Goal: Task Accomplishment & Management: Manage account settings

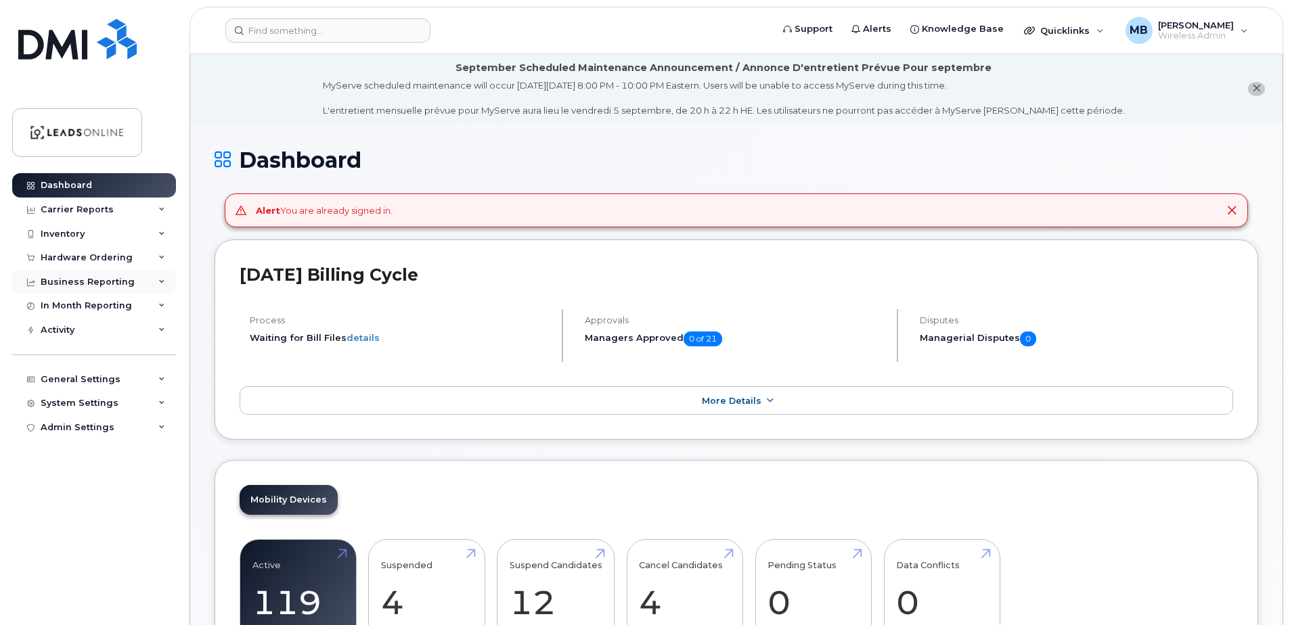
click at [81, 282] on div "Business Reporting" at bounding box center [88, 282] width 94 height 11
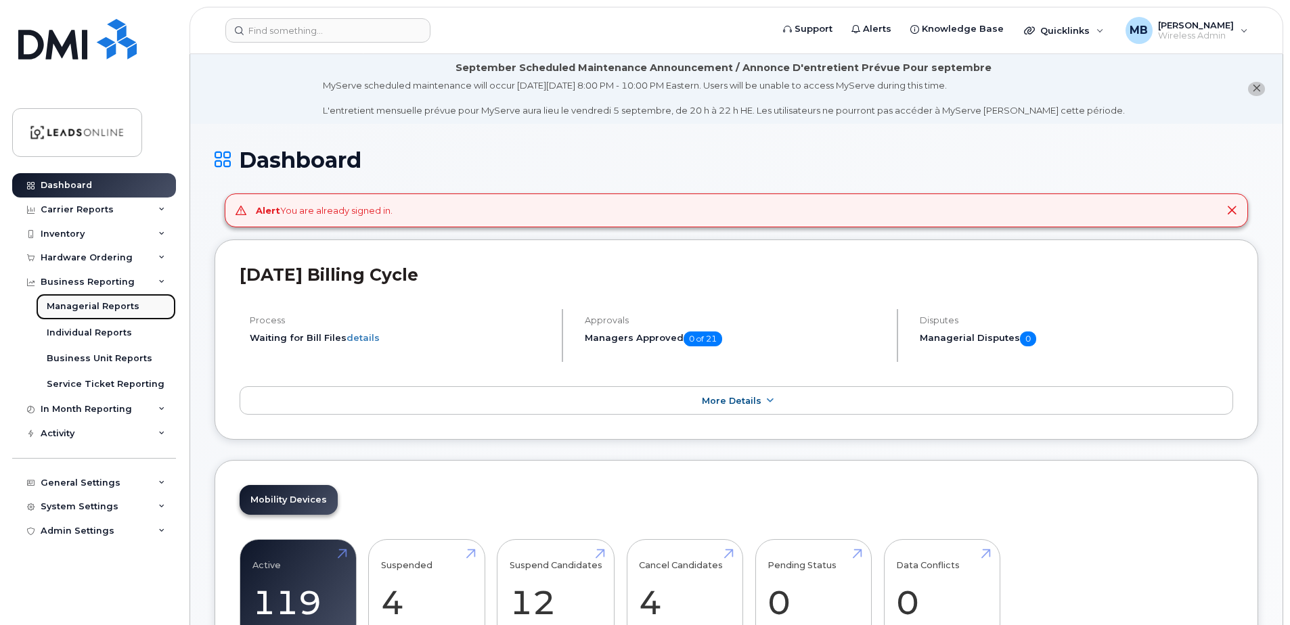
click at [95, 305] on div "Managerial Reports" at bounding box center [93, 306] width 93 height 12
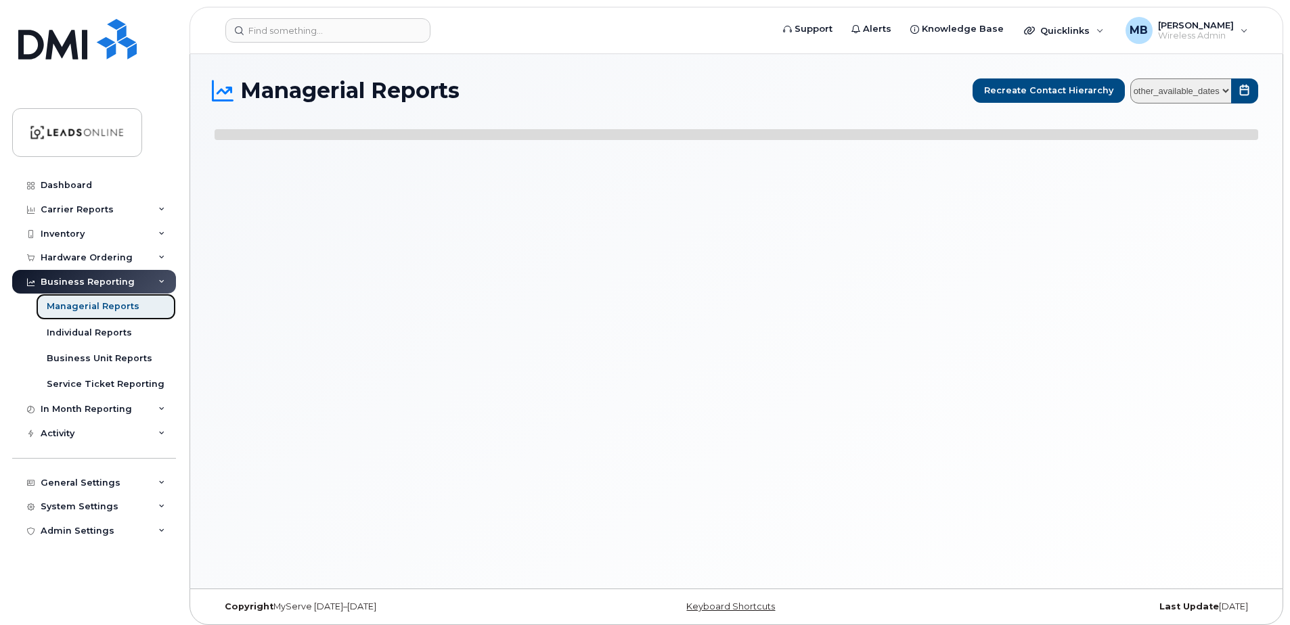
select select
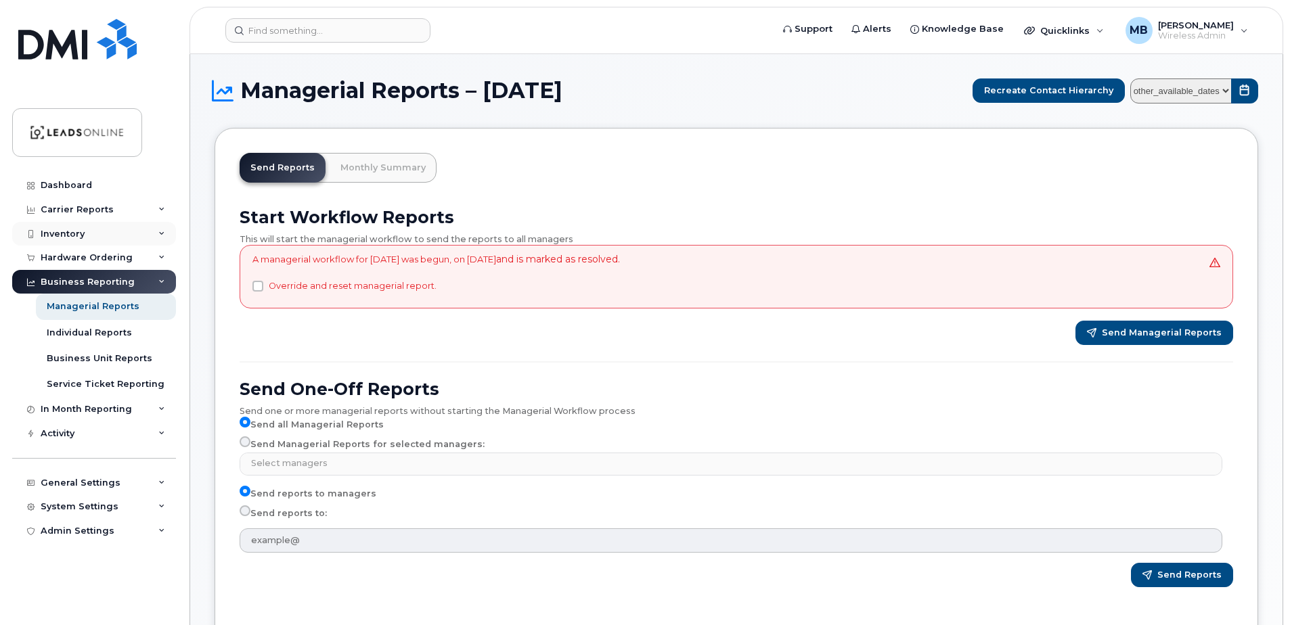
click at [68, 226] on div "Inventory" at bounding box center [94, 234] width 164 height 24
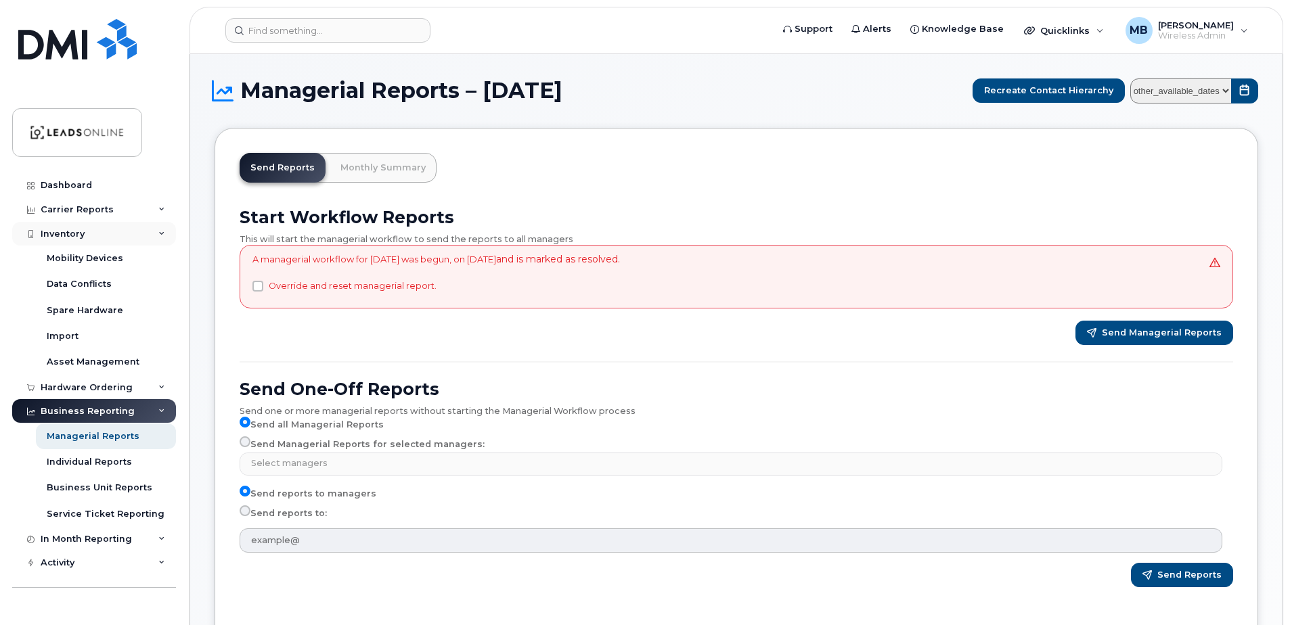
click at [68, 226] on div "Inventory" at bounding box center [94, 234] width 164 height 24
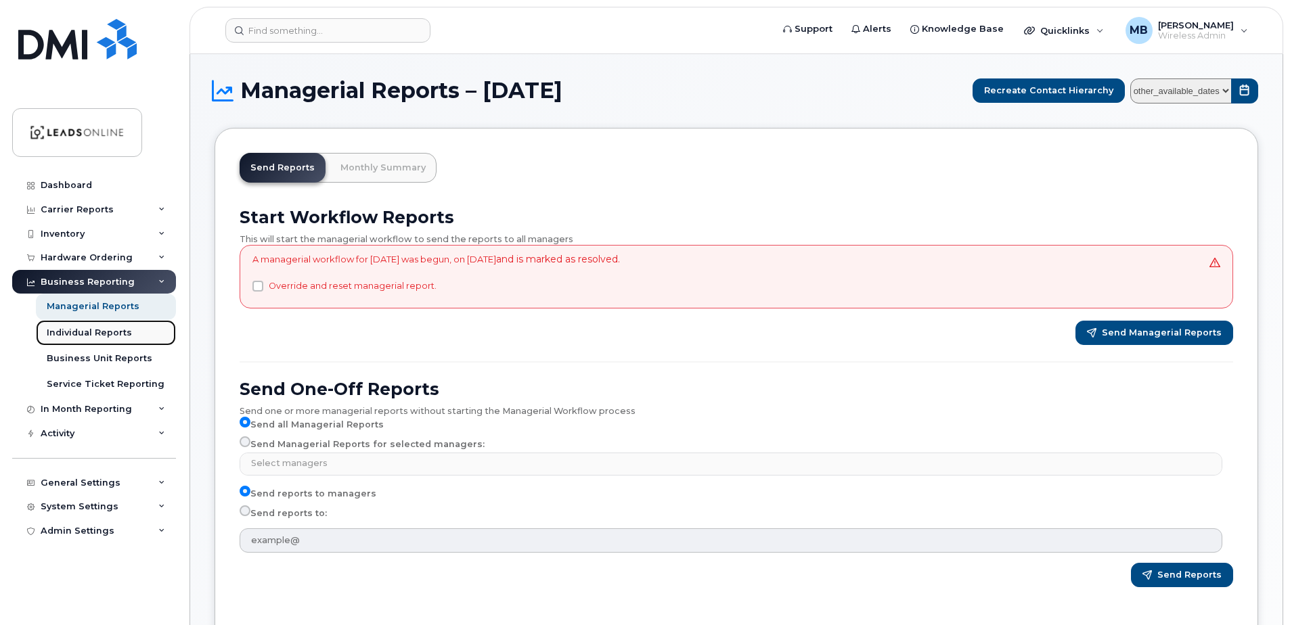
click at [74, 335] on div "Individual Reports" at bounding box center [89, 333] width 85 height 12
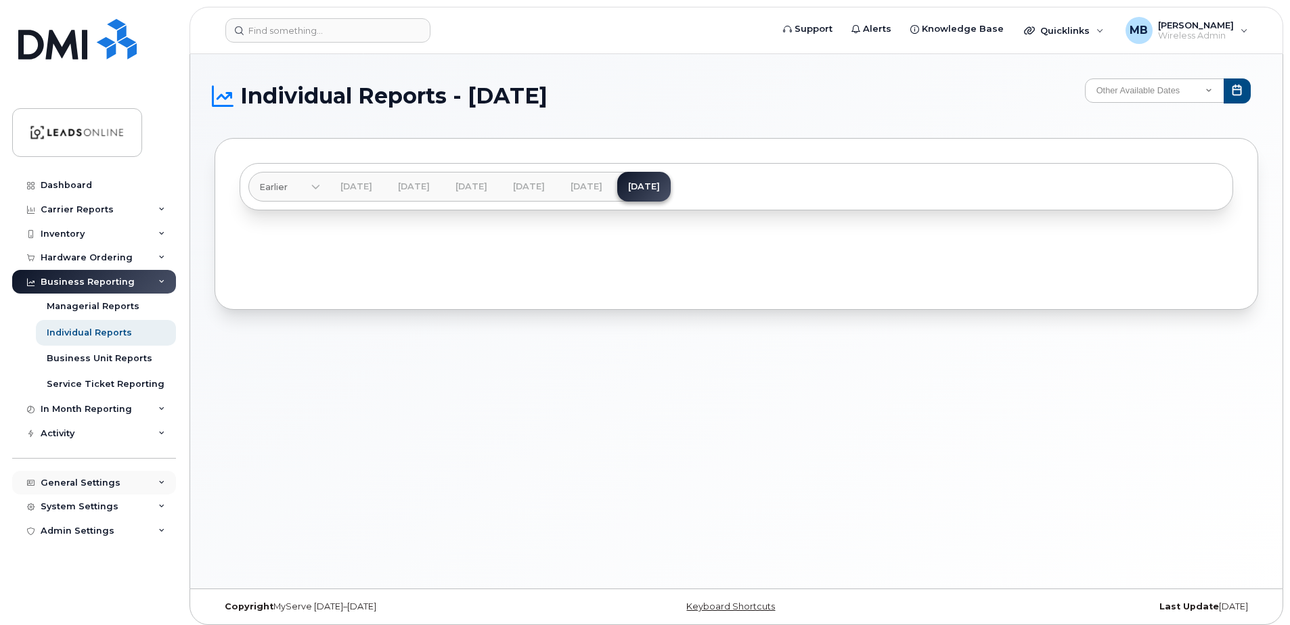
click at [74, 483] on div "General Settings" at bounding box center [81, 483] width 80 height 11
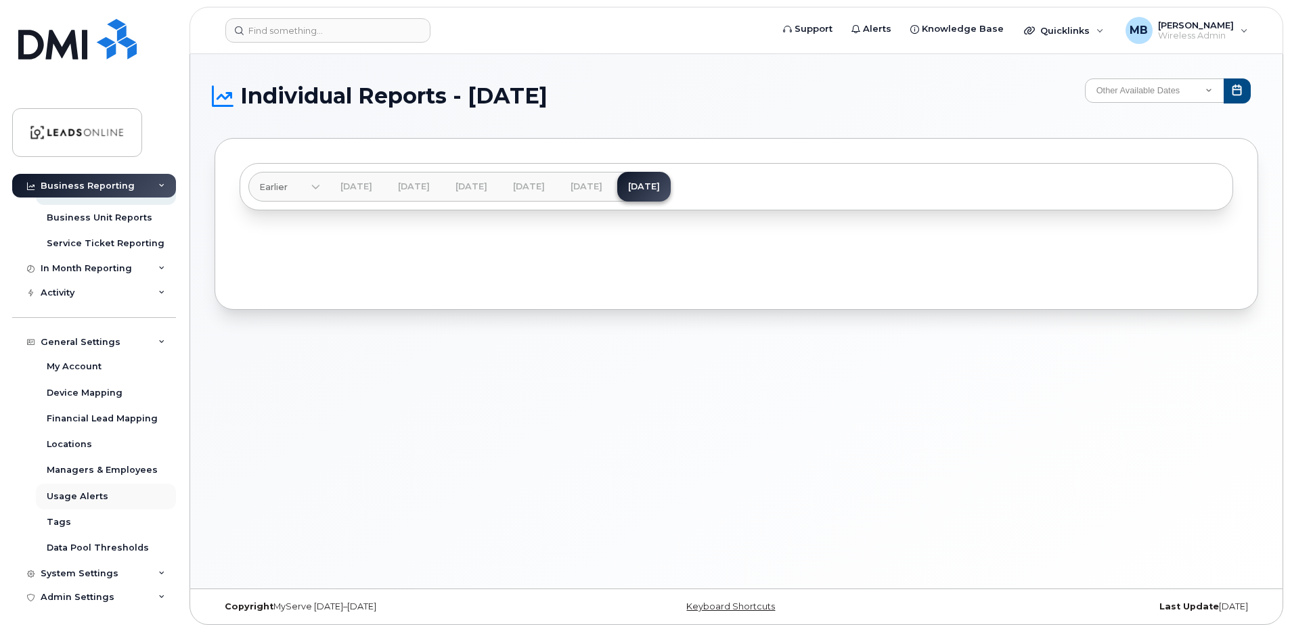
scroll to position [145, 0]
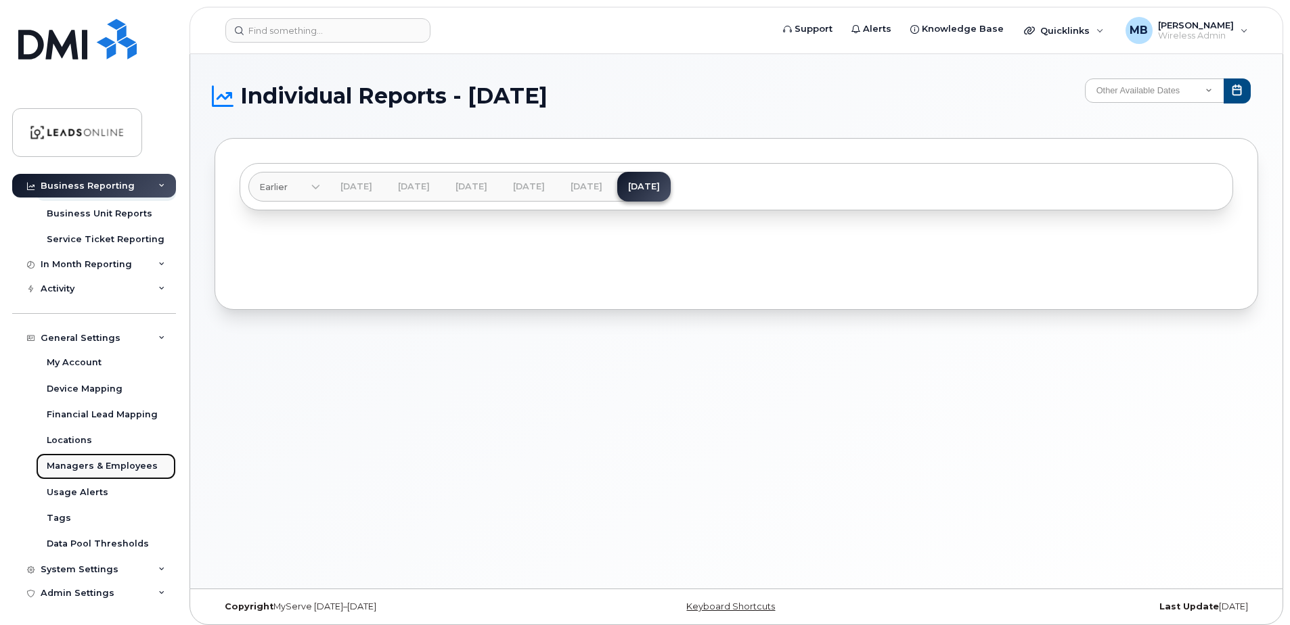
click at [81, 474] on link "Managers & Employees" at bounding box center [106, 466] width 140 height 26
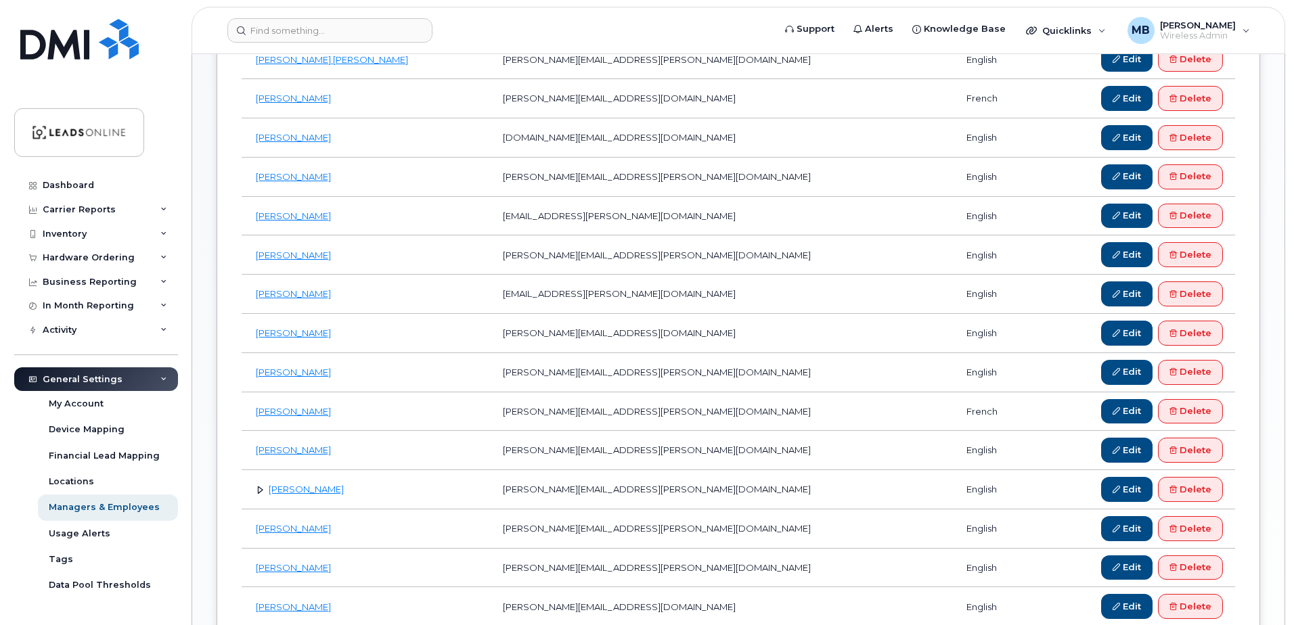
scroll to position [812, 0]
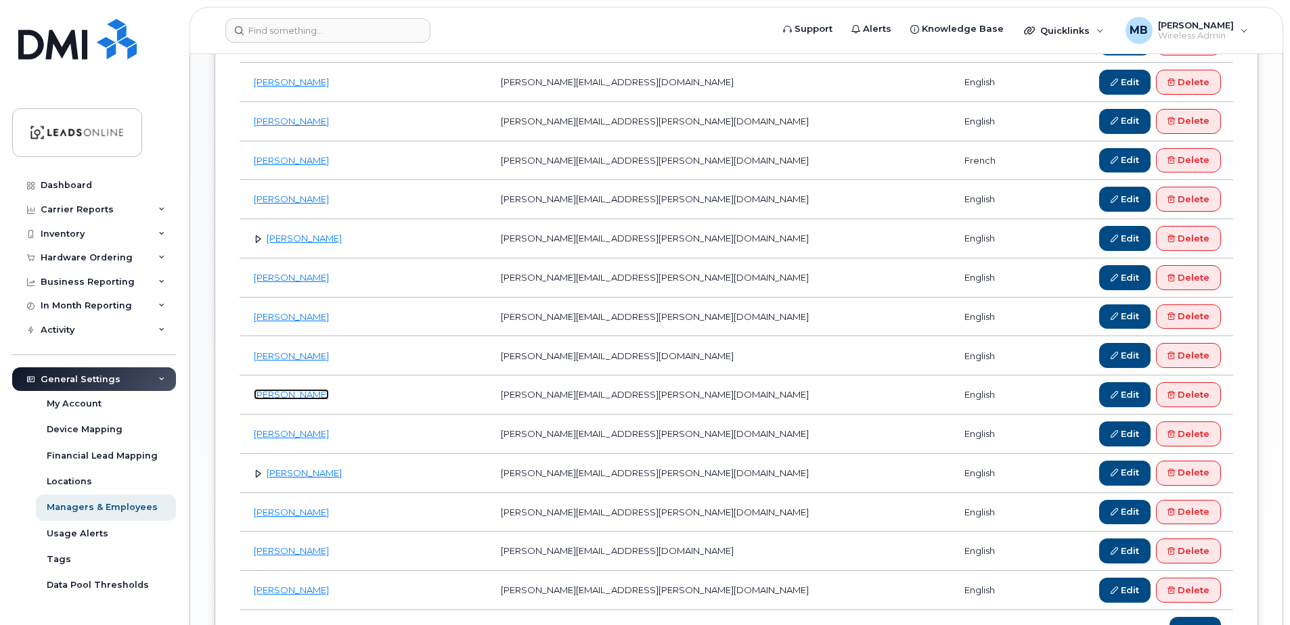
click at [278, 392] on link "[PERSON_NAME]" at bounding box center [291, 394] width 75 height 11
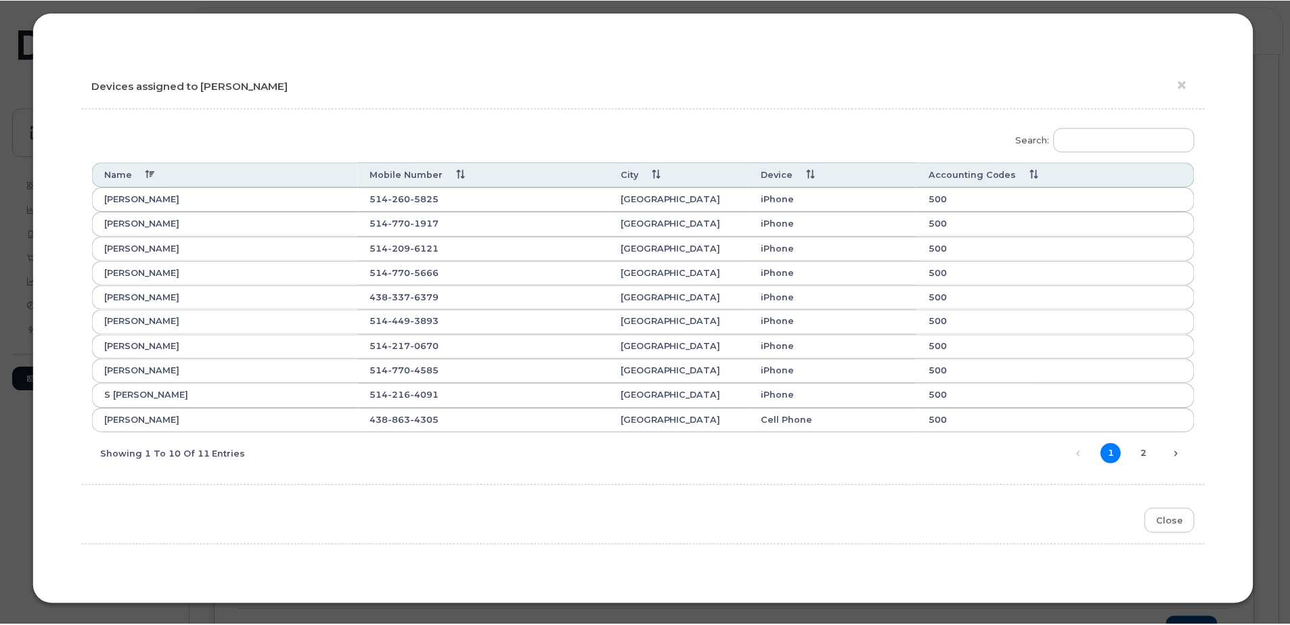
scroll to position [0, 0]
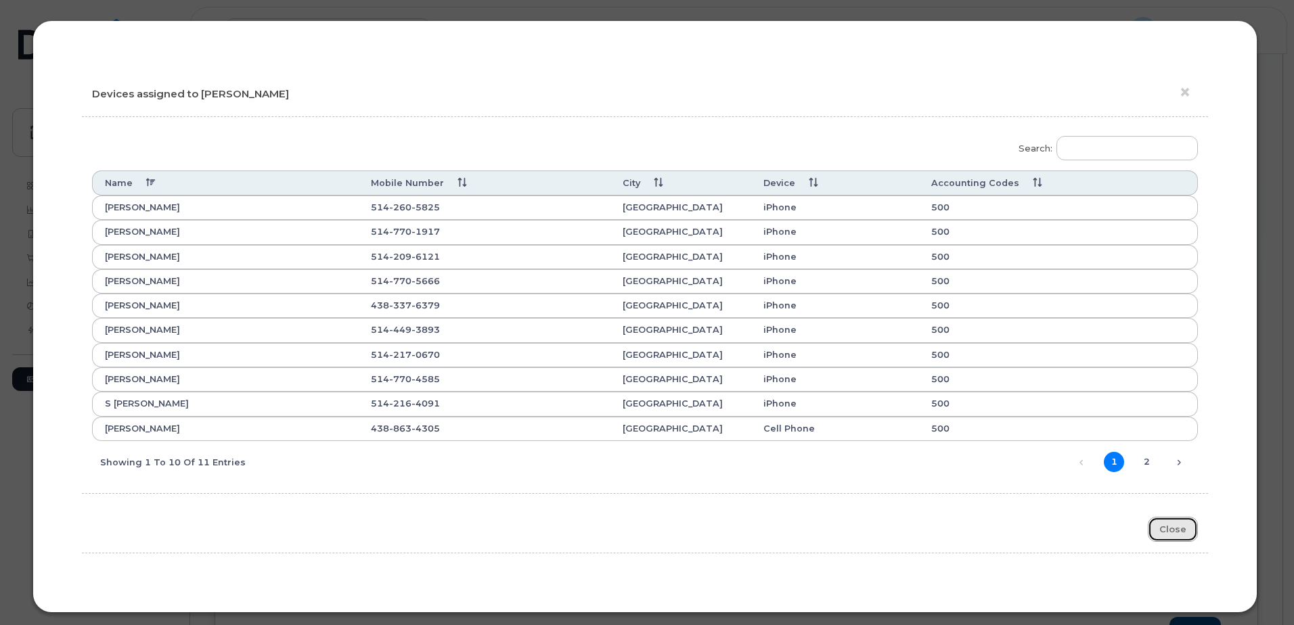
drag, startPoint x: 1176, startPoint y: 535, endPoint x: 1166, endPoint y: 524, distance: 14.8
click at [1176, 535] on button "Close" at bounding box center [1173, 529] width 50 height 25
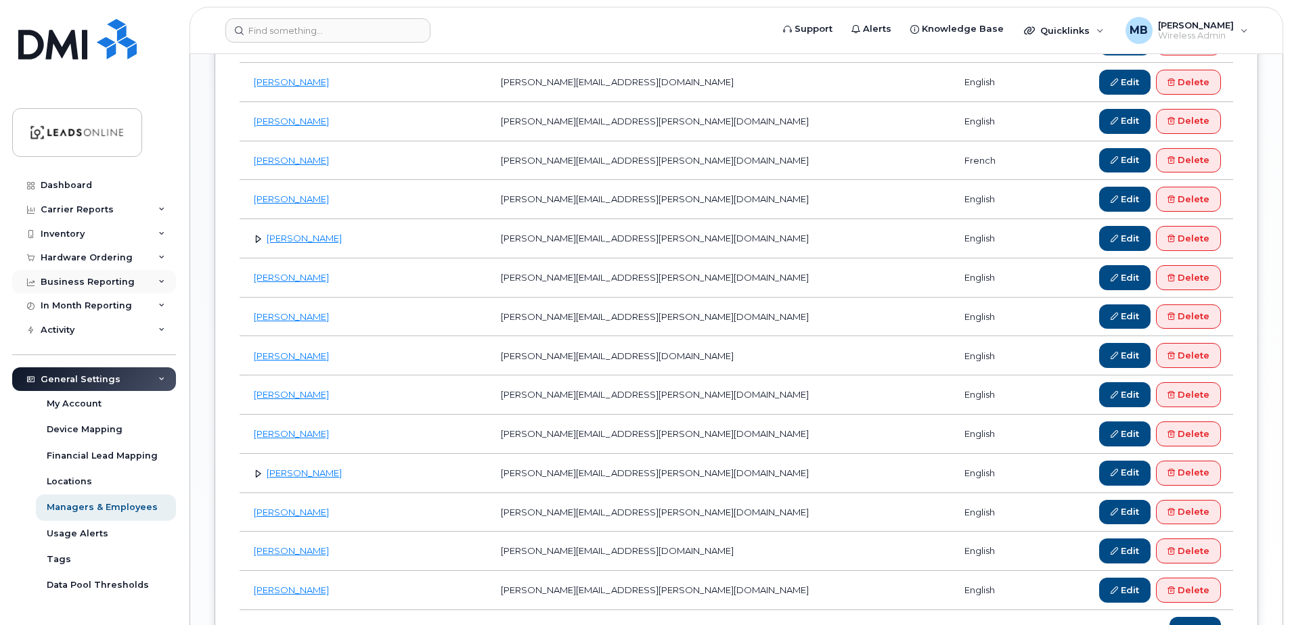
click at [85, 279] on div "Business Reporting" at bounding box center [88, 282] width 94 height 11
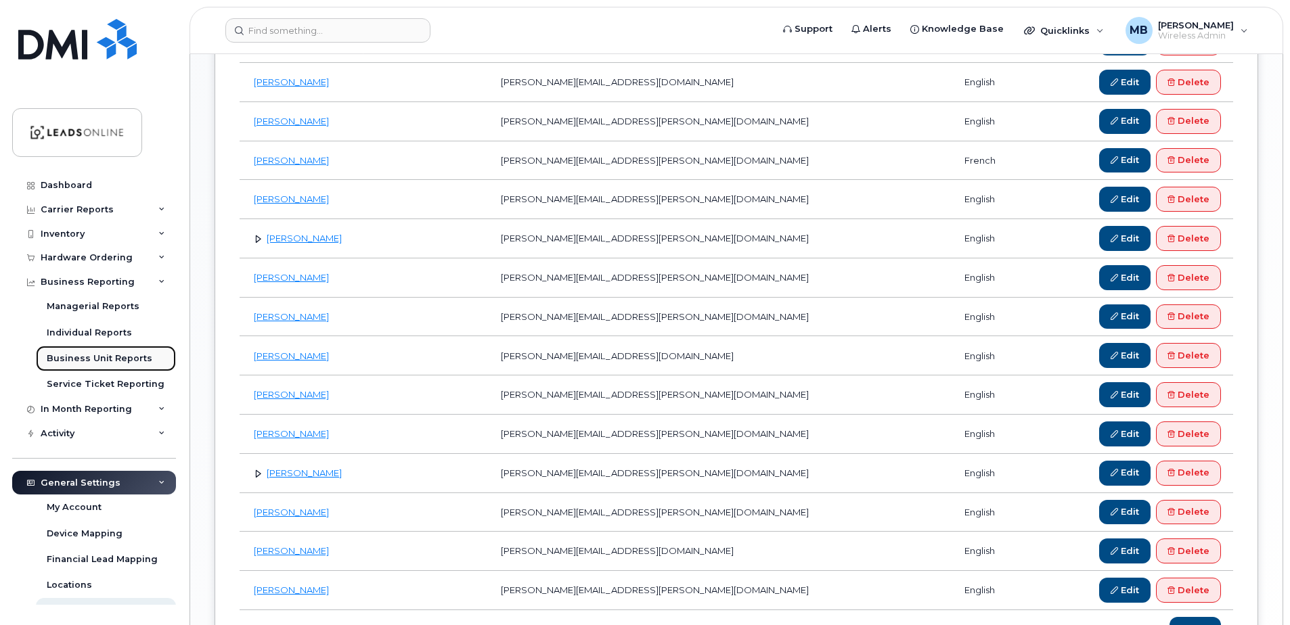
click at [93, 353] on div "Business Unit Reports" at bounding box center [100, 359] width 106 height 12
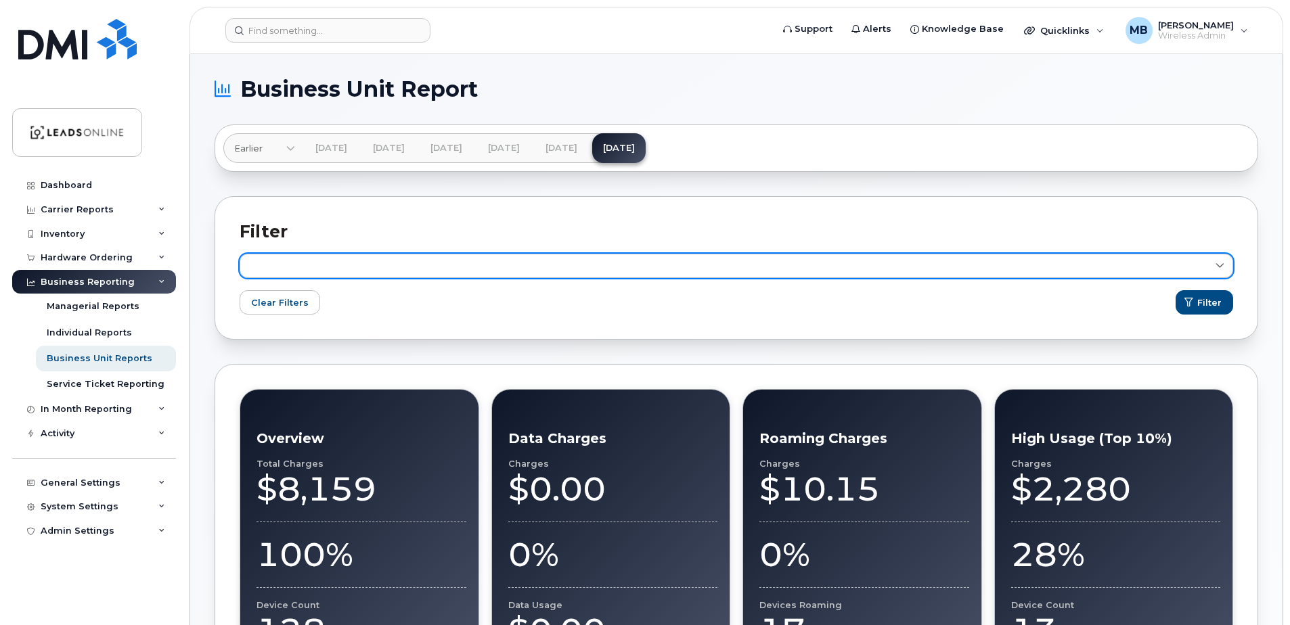
click at [394, 257] on link at bounding box center [736, 266] width 993 height 24
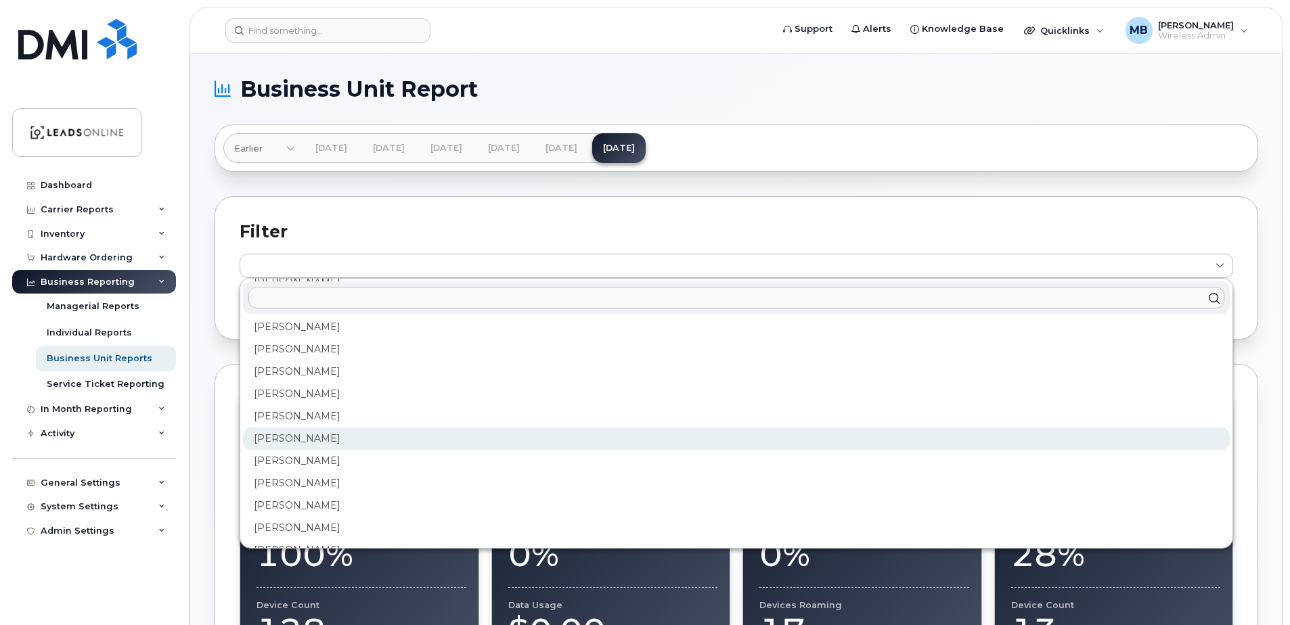
scroll to position [203, 0]
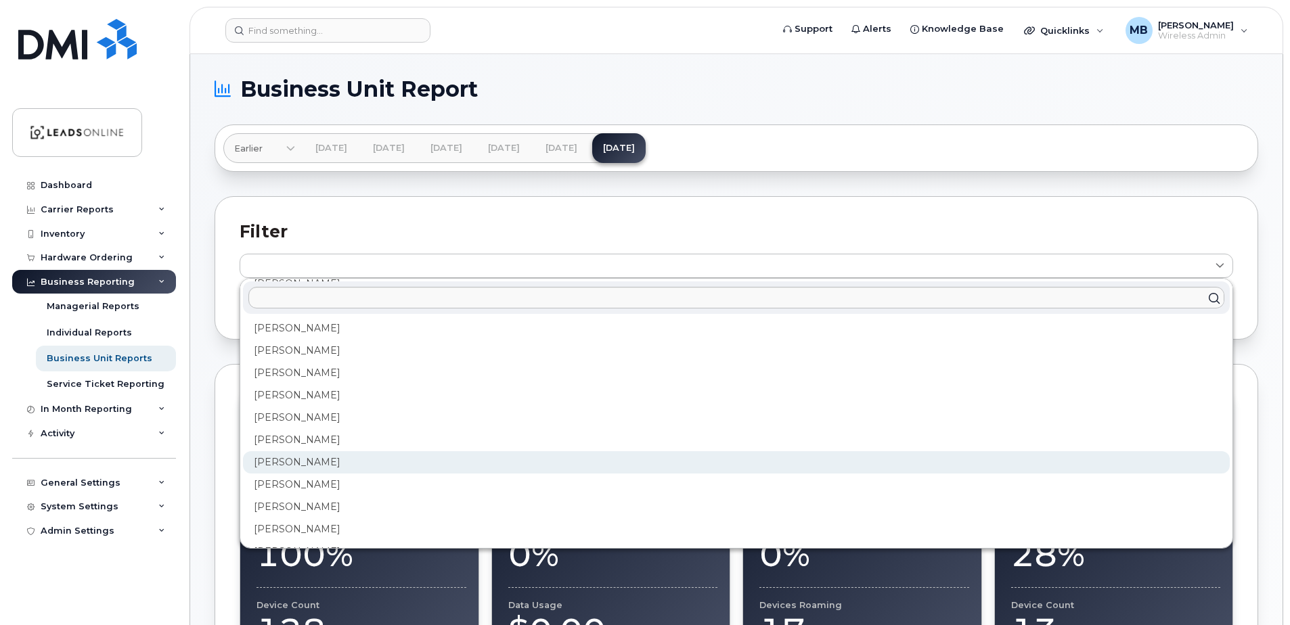
click at [311, 462] on div "[PERSON_NAME]" at bounding box center [736, 462] width 987 height 22
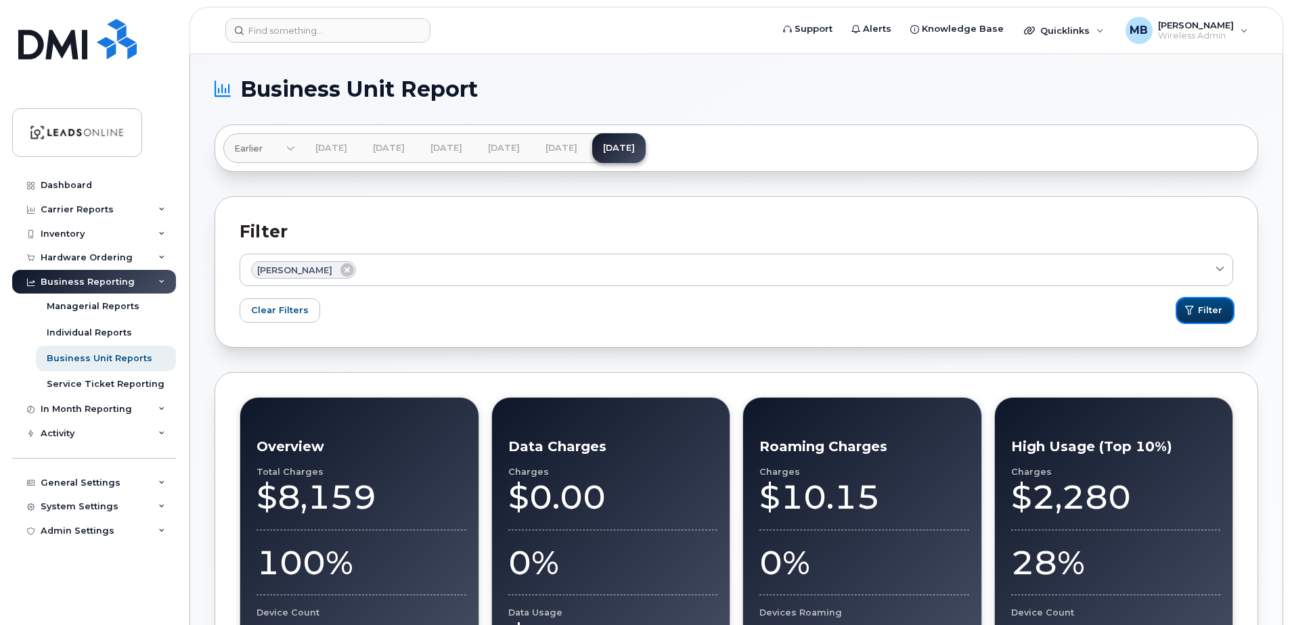
click at [1215, 311] on span "Filter" at bounding box center [1210, 310] width 24 height 13
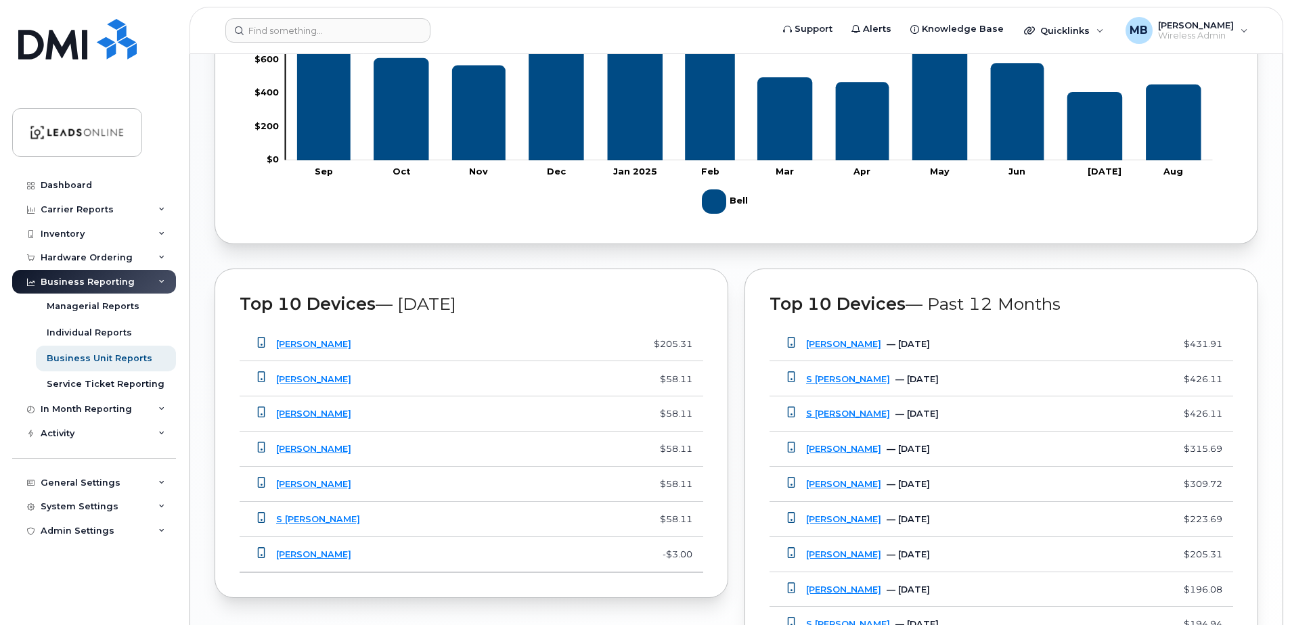
scroll to position [910, 0]
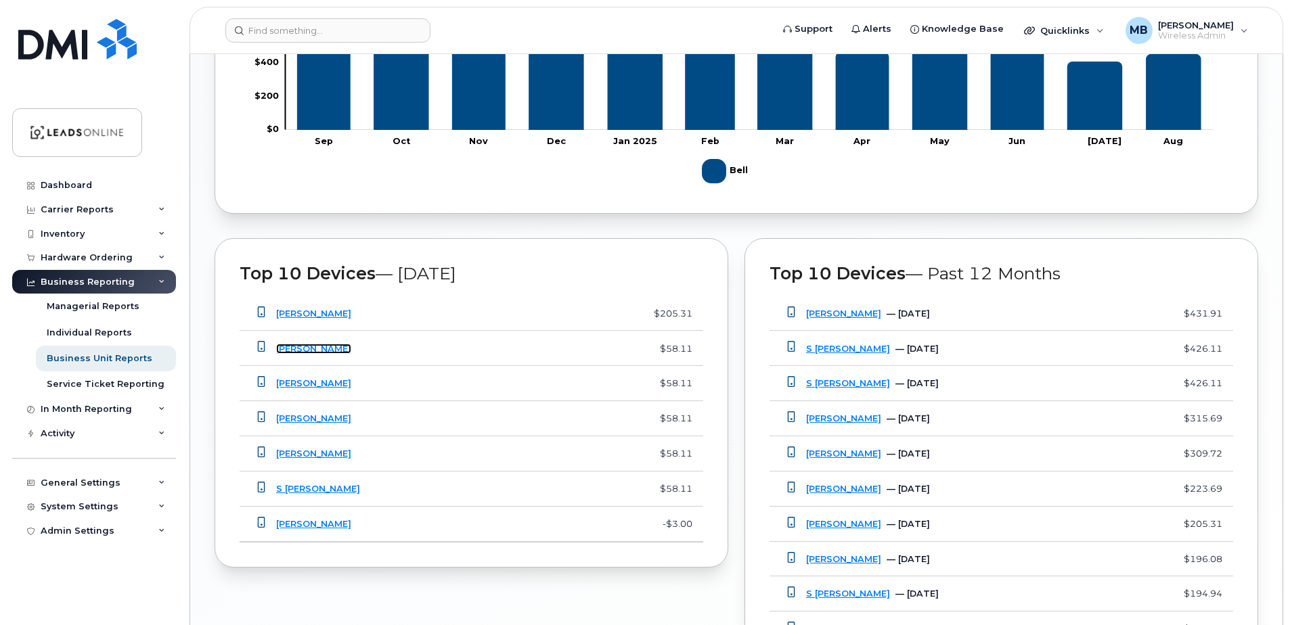
click at [302, 347] on link "[PERSON_NAME]" at bounding box center [313, 349] width 75 height 10
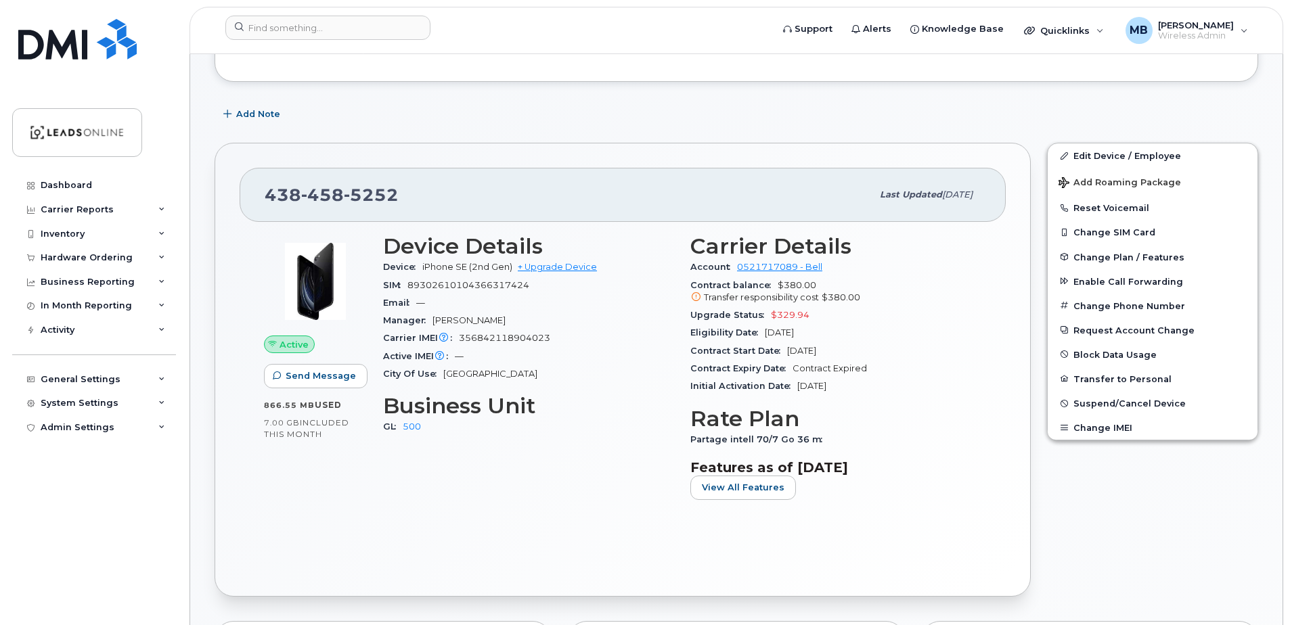
scroll to position [271, 0]
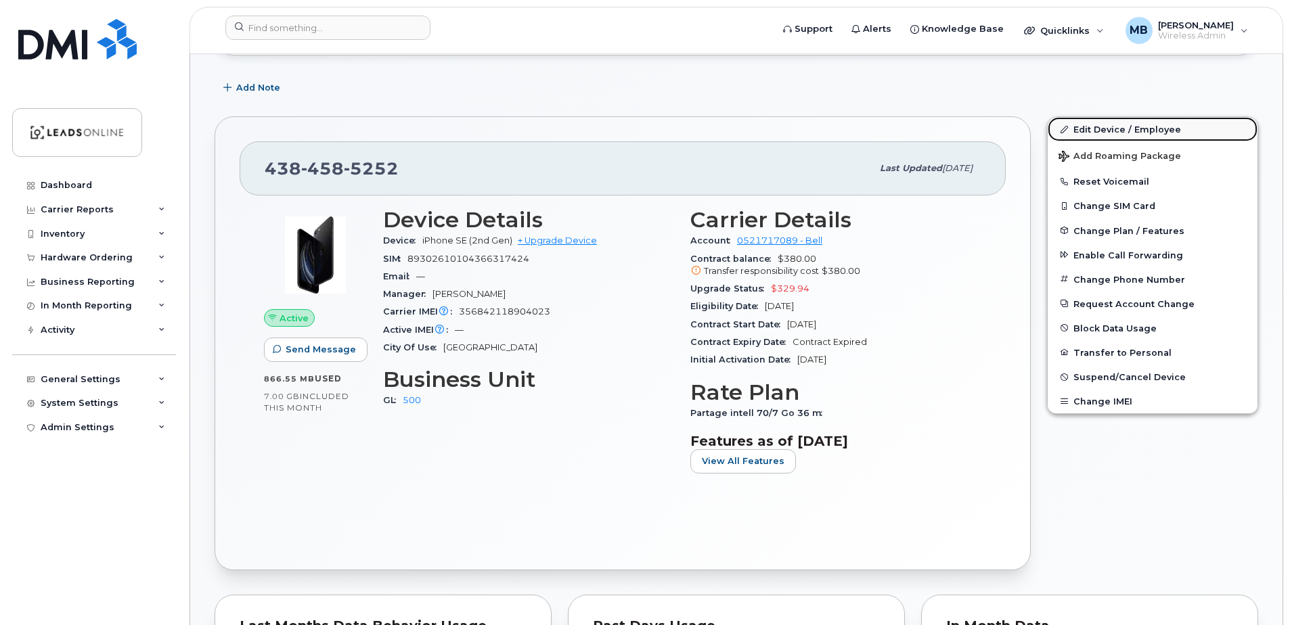
drag, startPoint x: 1090, startPoint y: 132, endPoint x: 1072, endPoint y: 137, distance: 18.4
click at [1090, 132] on link "Edit Device / Employee" at bounding box center [1153, 129] width 210 height 24
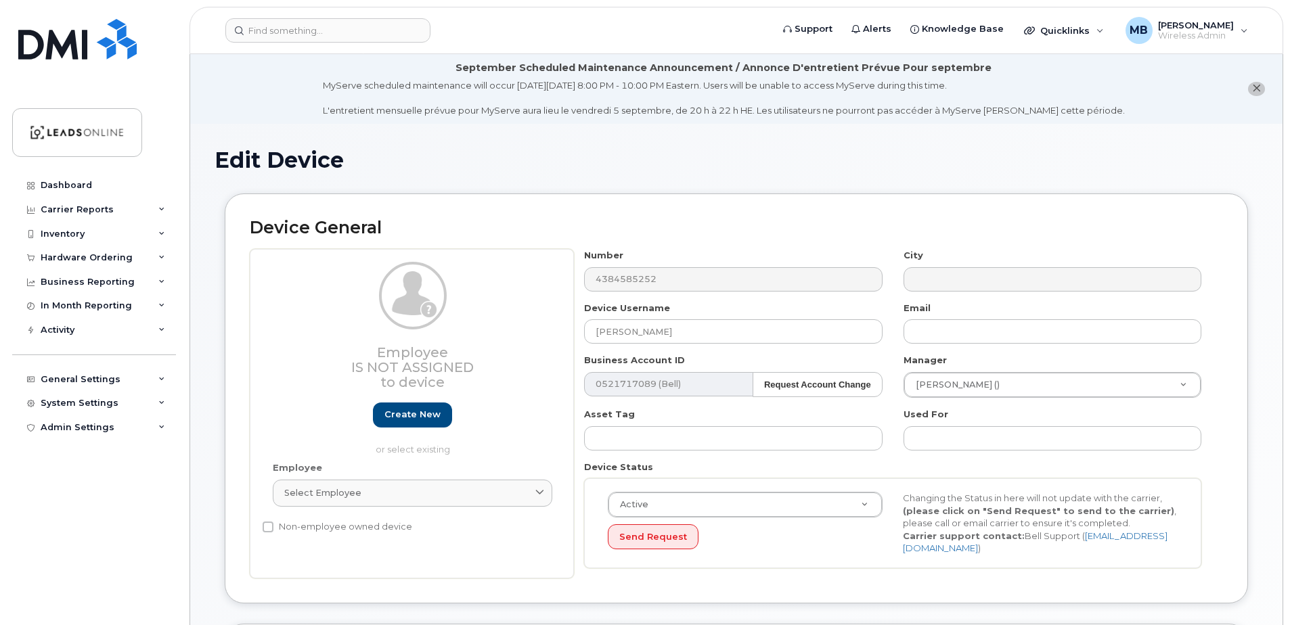
select select "162373"
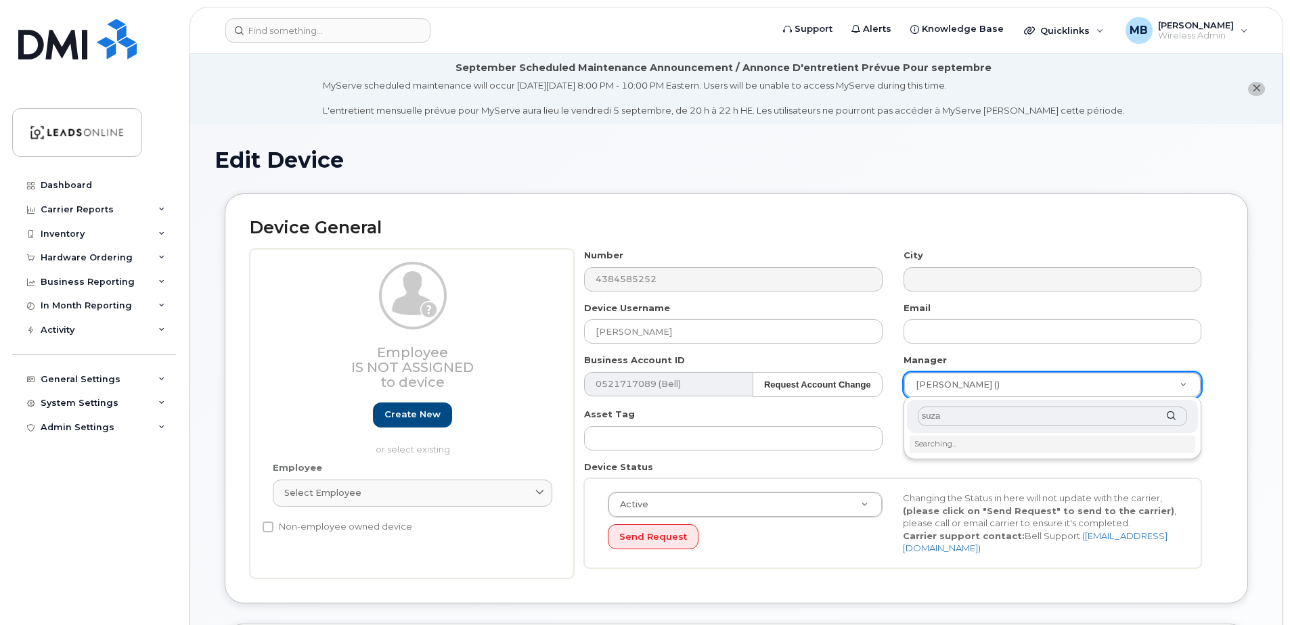
type input "[PERSON_NAME]"
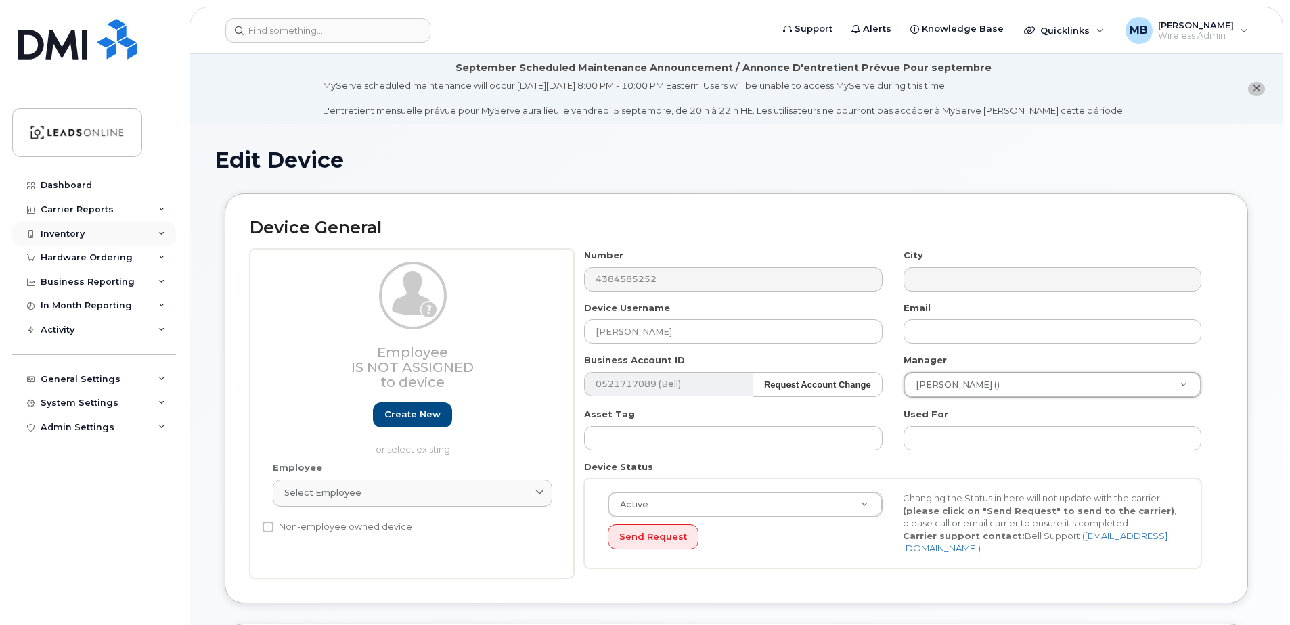
click at [65, 227] on div "Inventory" at bounding box center [94, 234] width 164 height 24
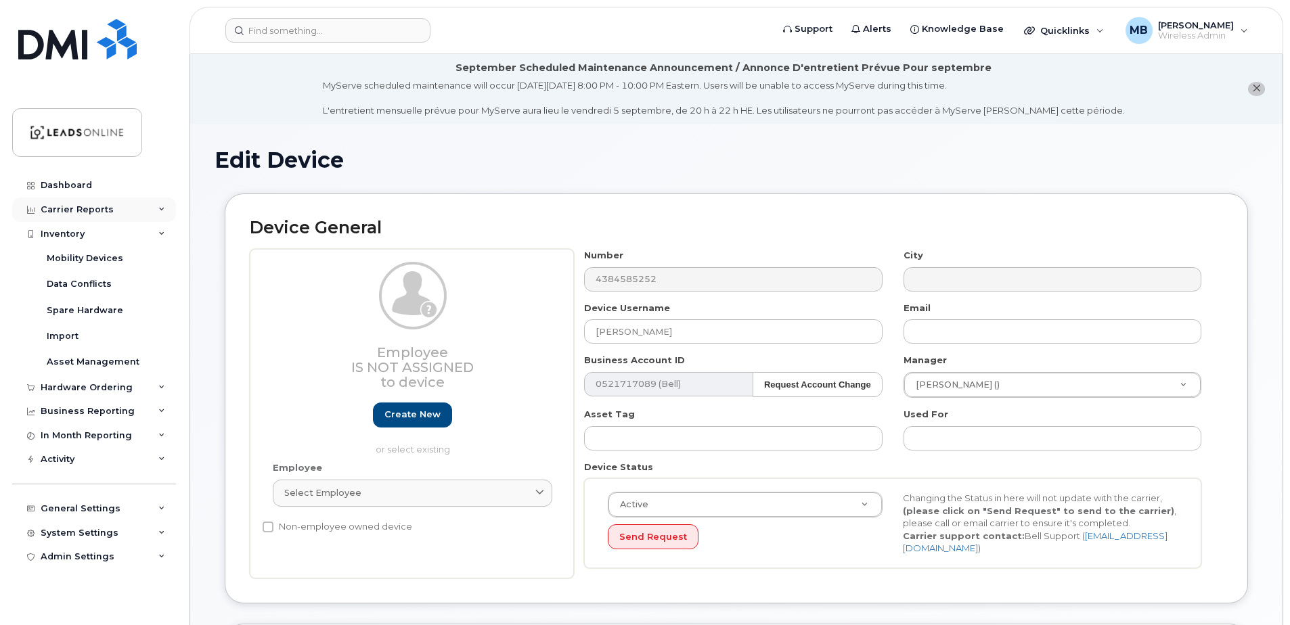
click at [60, 210] on div "Carrier Reports" at bounding box center [77, 209] width 73 height 11
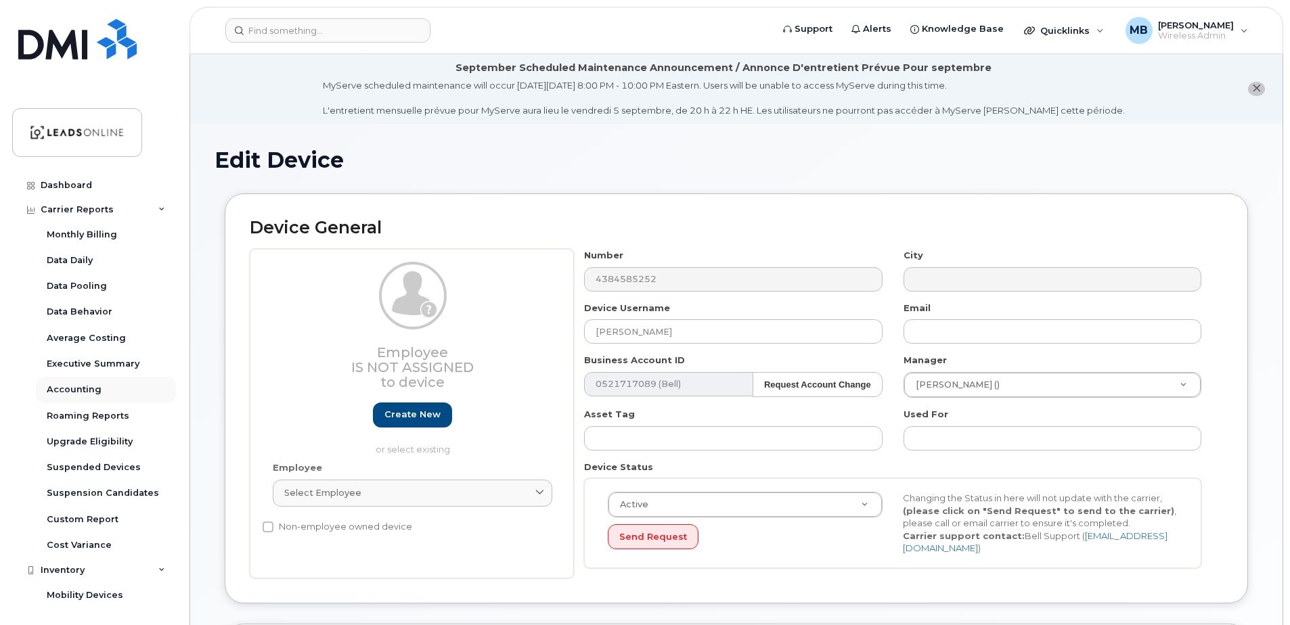
scroll to position [68, 0]
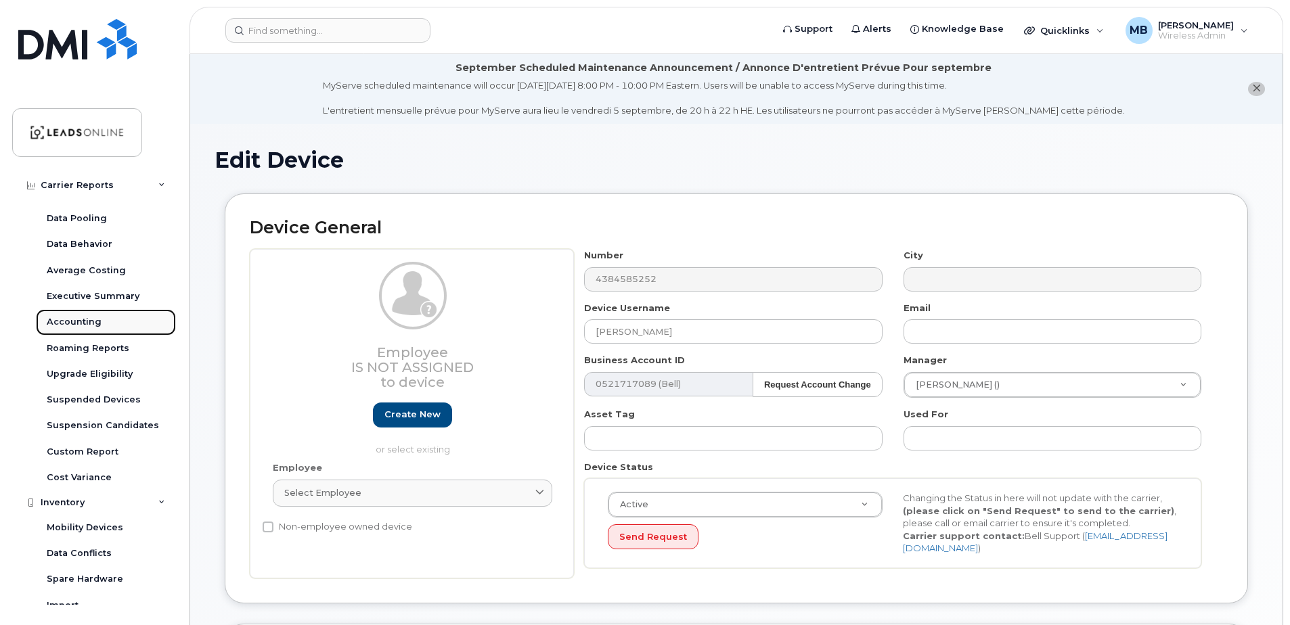
click at [82, 320] on div "Accounting" at bounding box center [74, 322] width 55 height 12
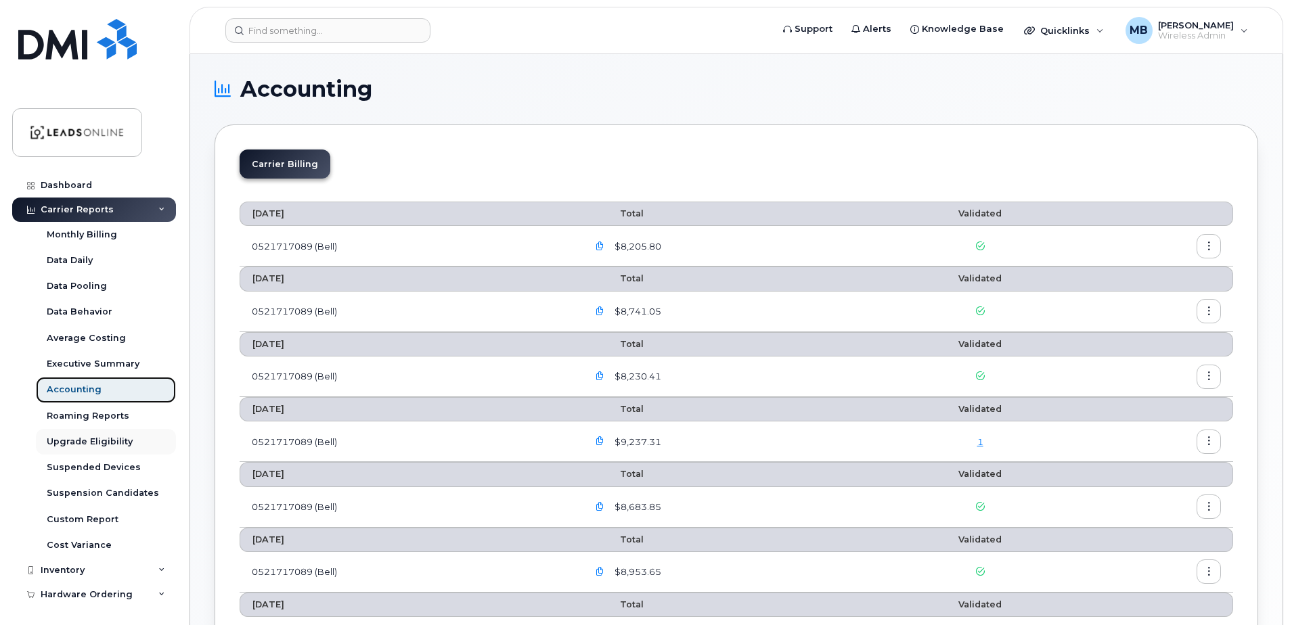
scroll to position [171, 0]
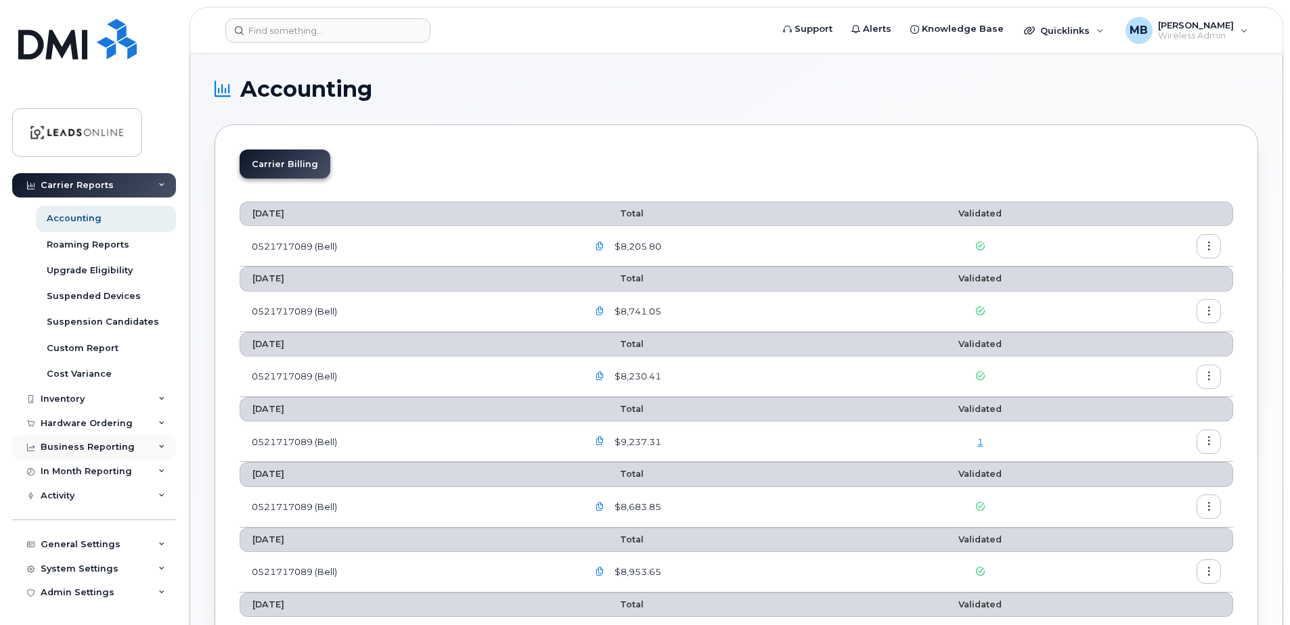
click at [66, 443] on div "Business Reporting" at bounding box center [88, 447] width 94 height 11
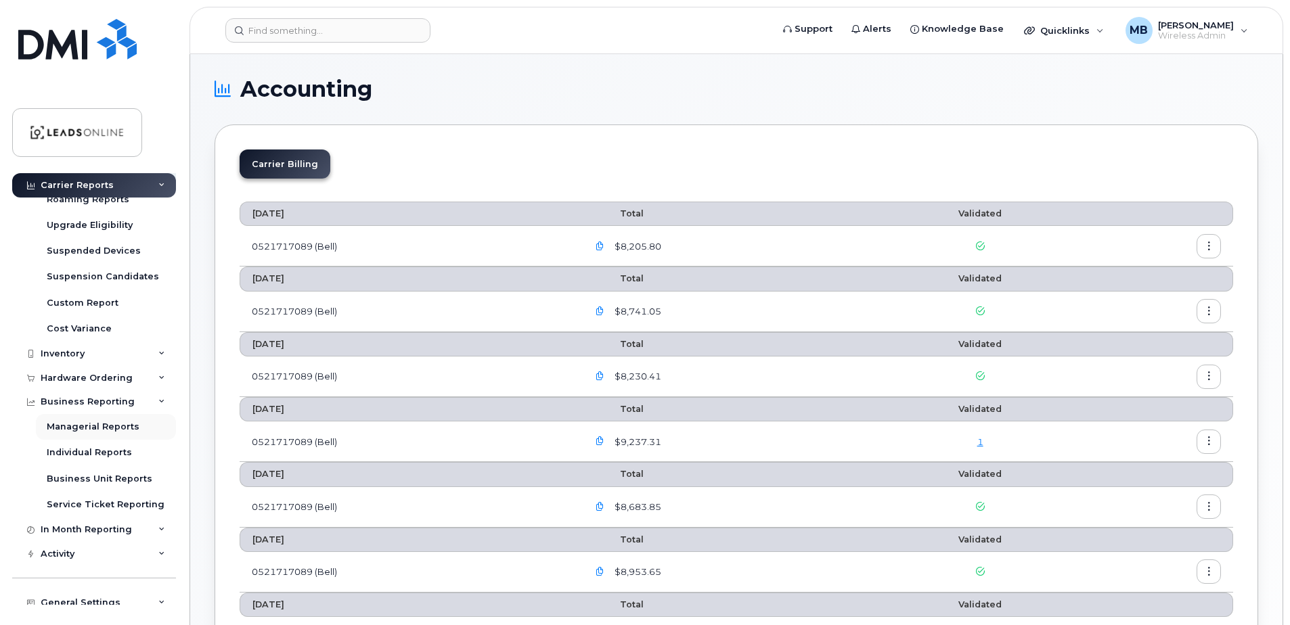
scroll to position [239, 0]
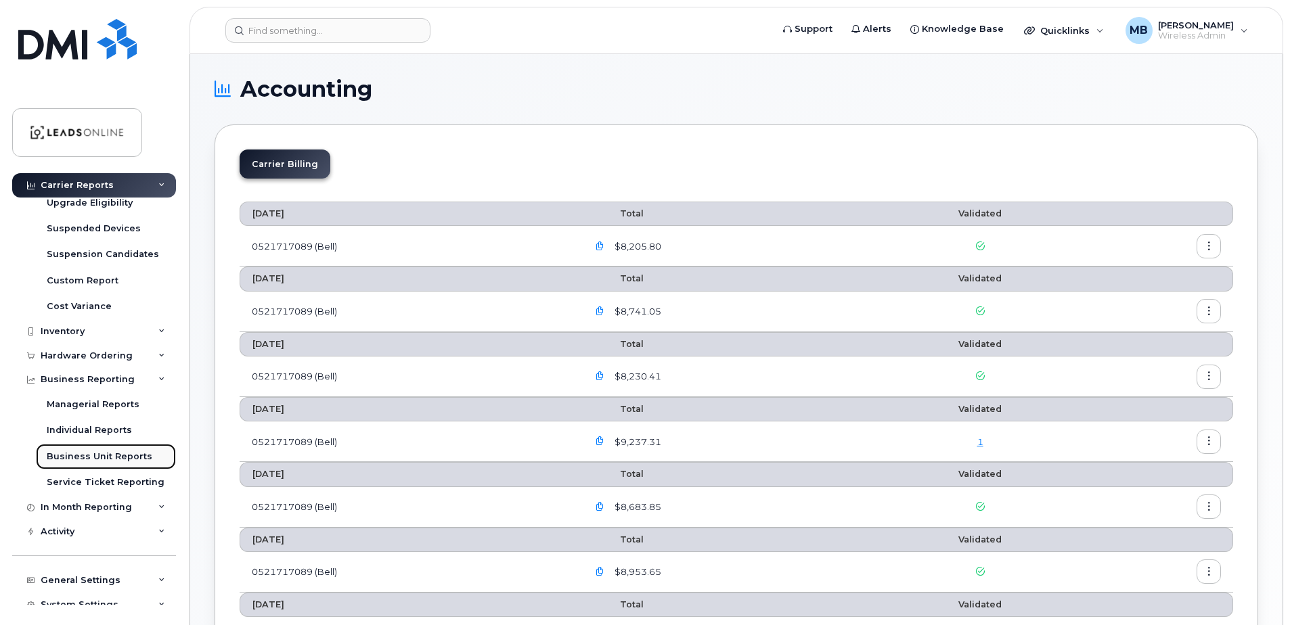
click at [92, 456] on div "Business Unit Reports" at bounding box center [100, 457] width 106 height 12
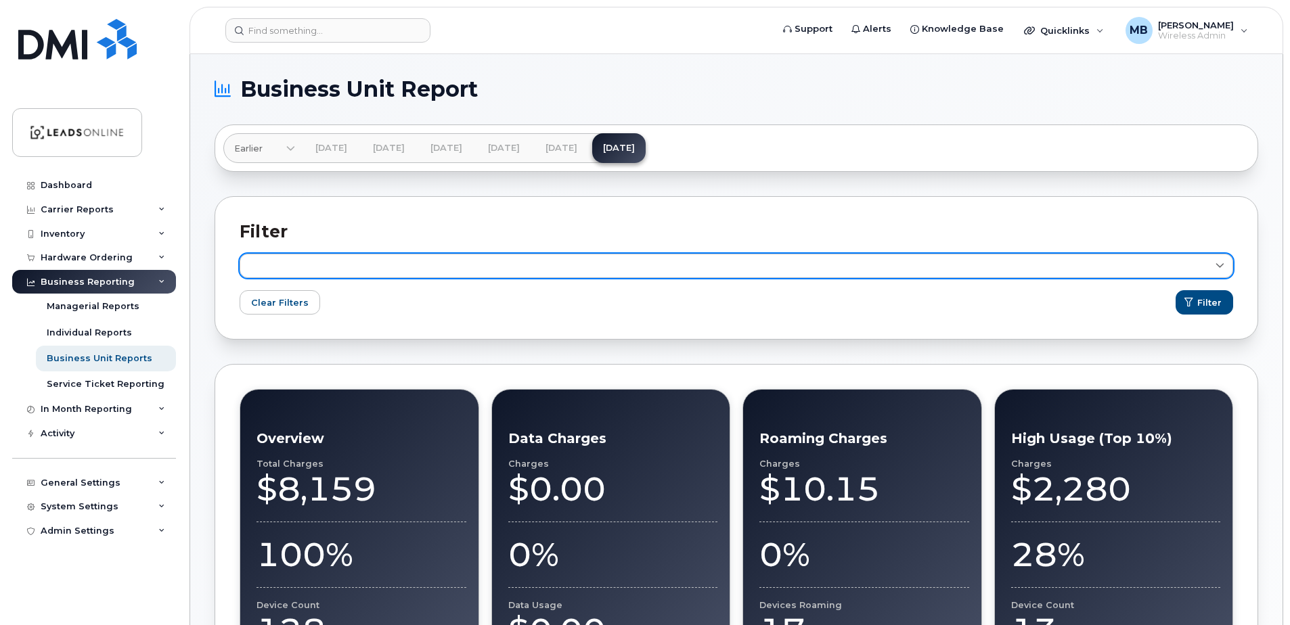
click at [409, 274] on link at bounding box center [736, 266] width 993 height 24
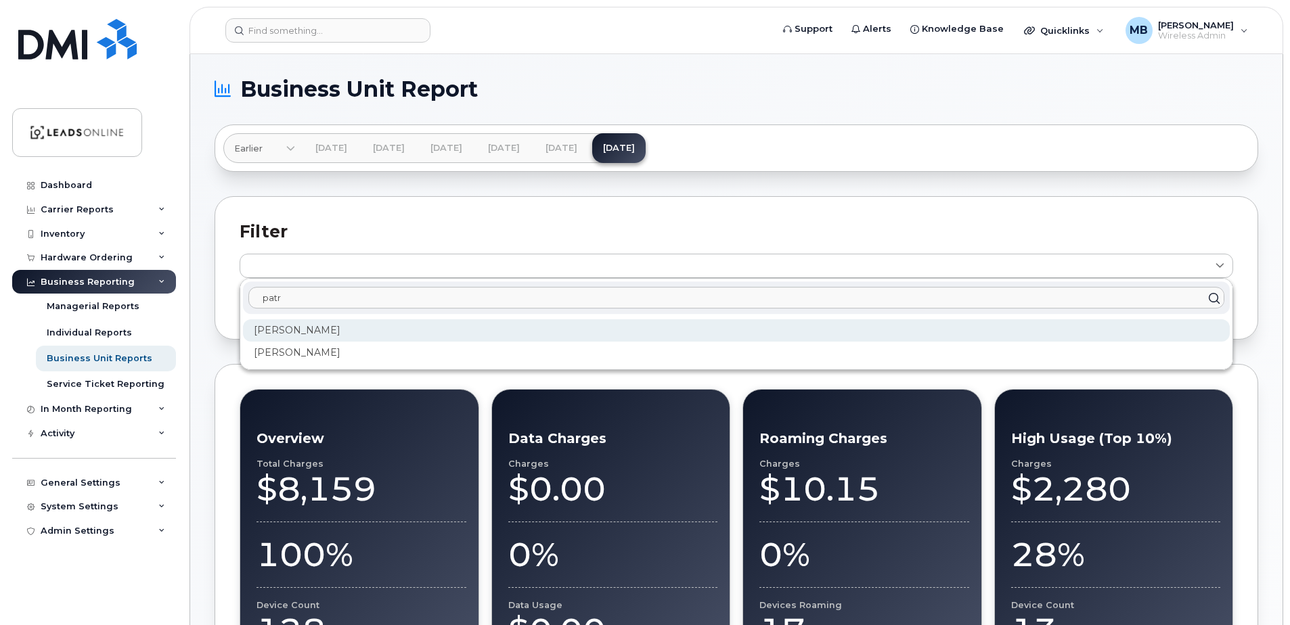
type input "patr"
click at [306, 334] on div "[PERSON_NAME]" at bounding box center [736, 330] width 987 height 22
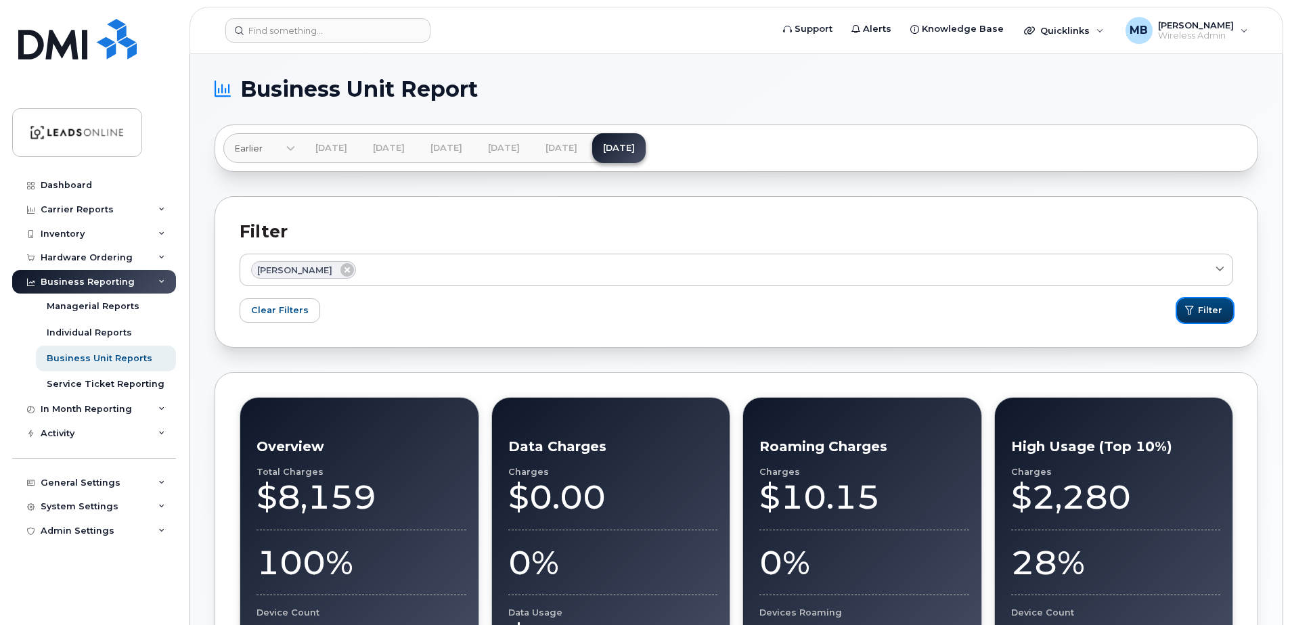
click at [1211, 315] on span "Filter" at bounding box center [1210, 310] width 24 height 13
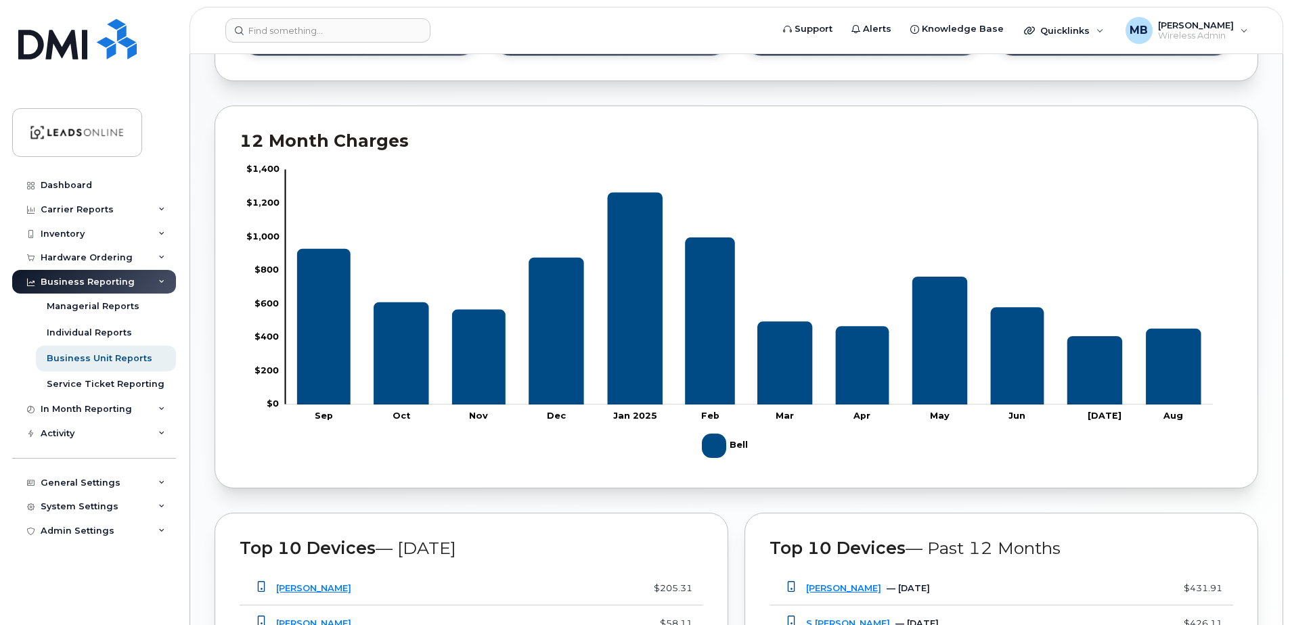
scroll to position [572, 0]
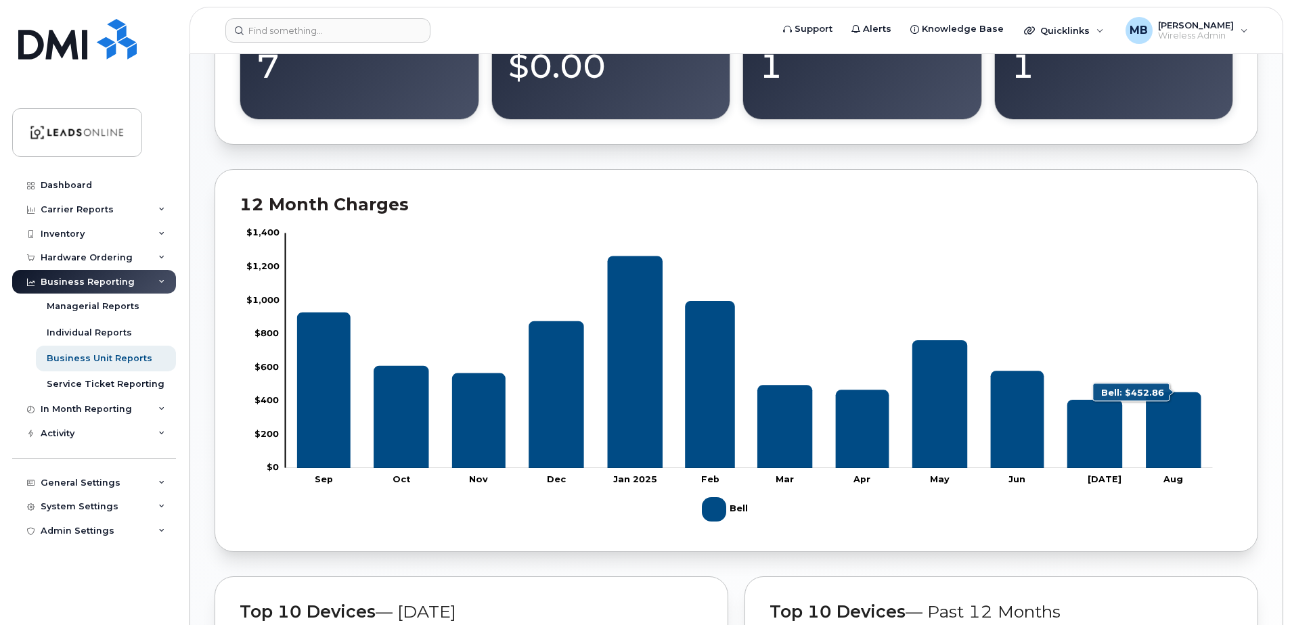
click at [1186, 431] on icon "Bell" at bounding box center [1173, 430] width 55 height 76
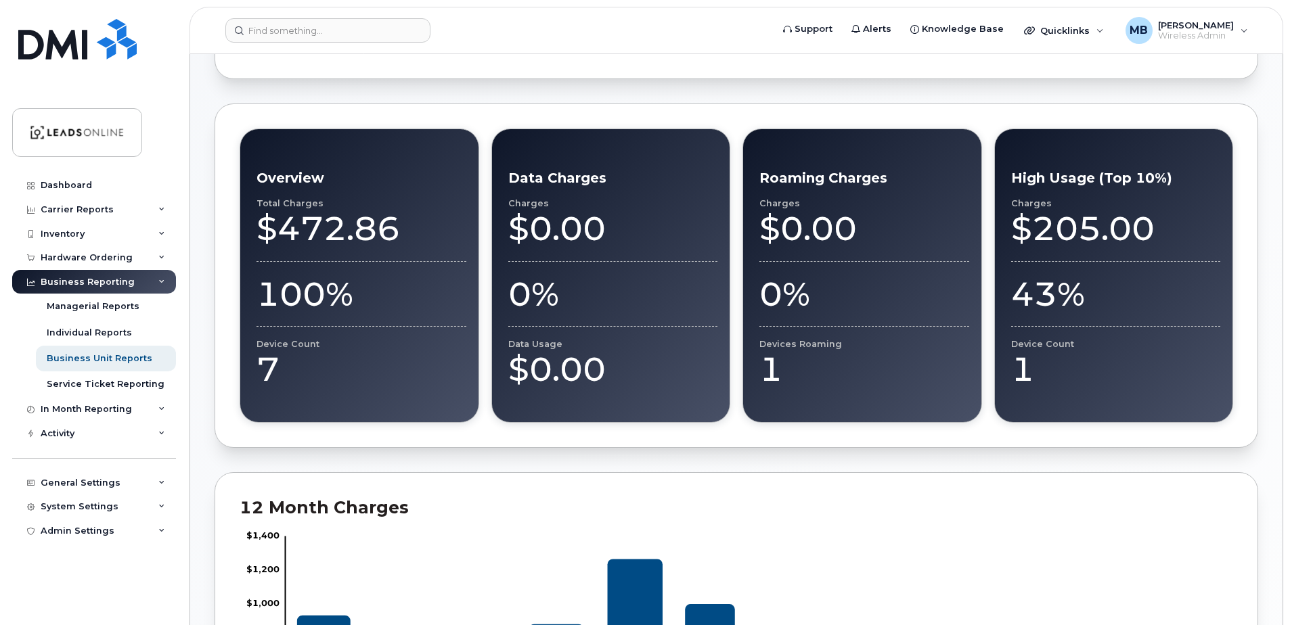
scroll to position [233, 0]
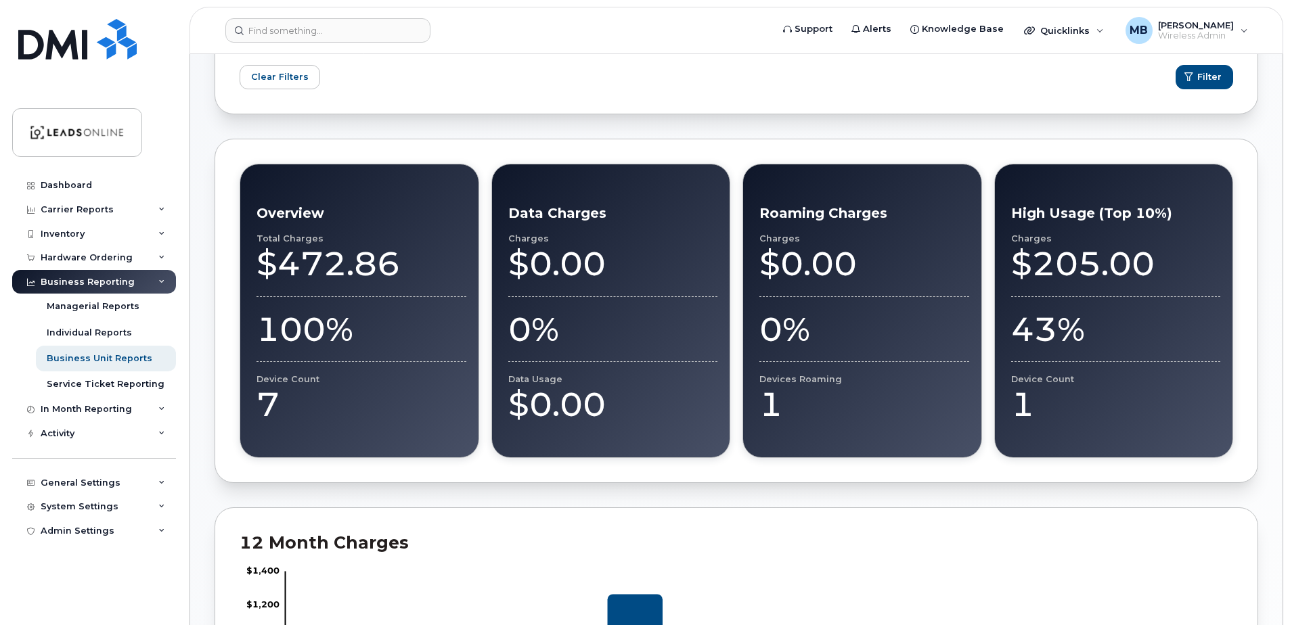
click at [264, 403] on div "7" at bounding box center [361, 404] width 210 height 41
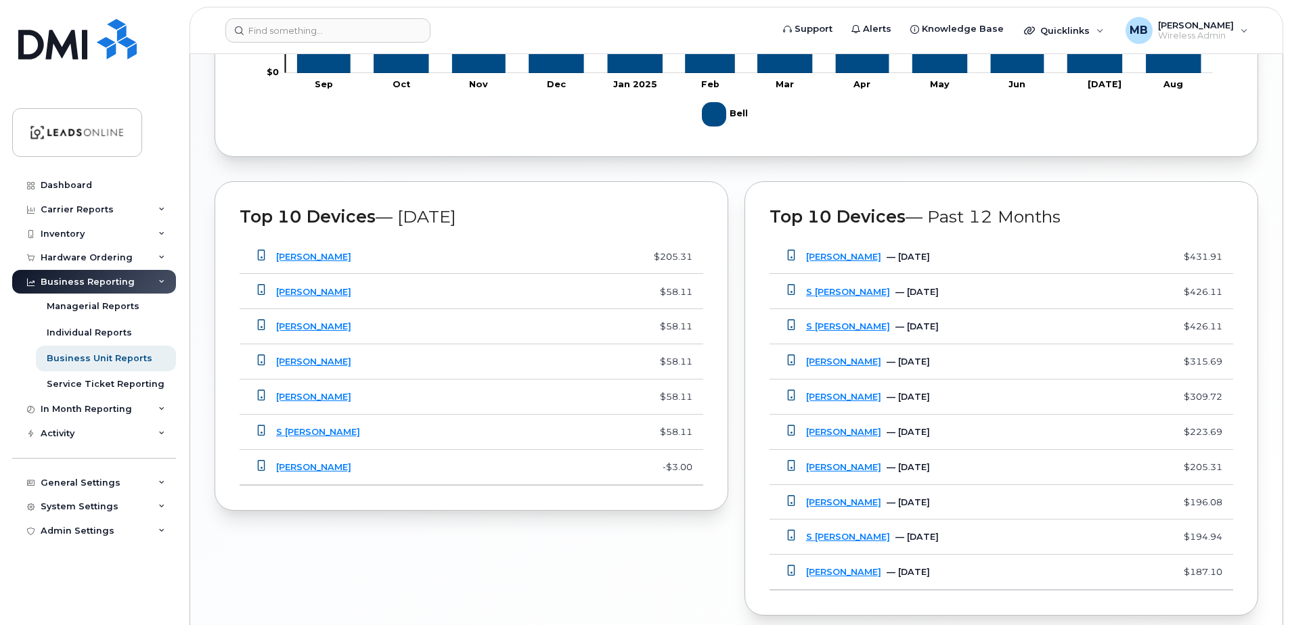
scroll to position [1046, 0]
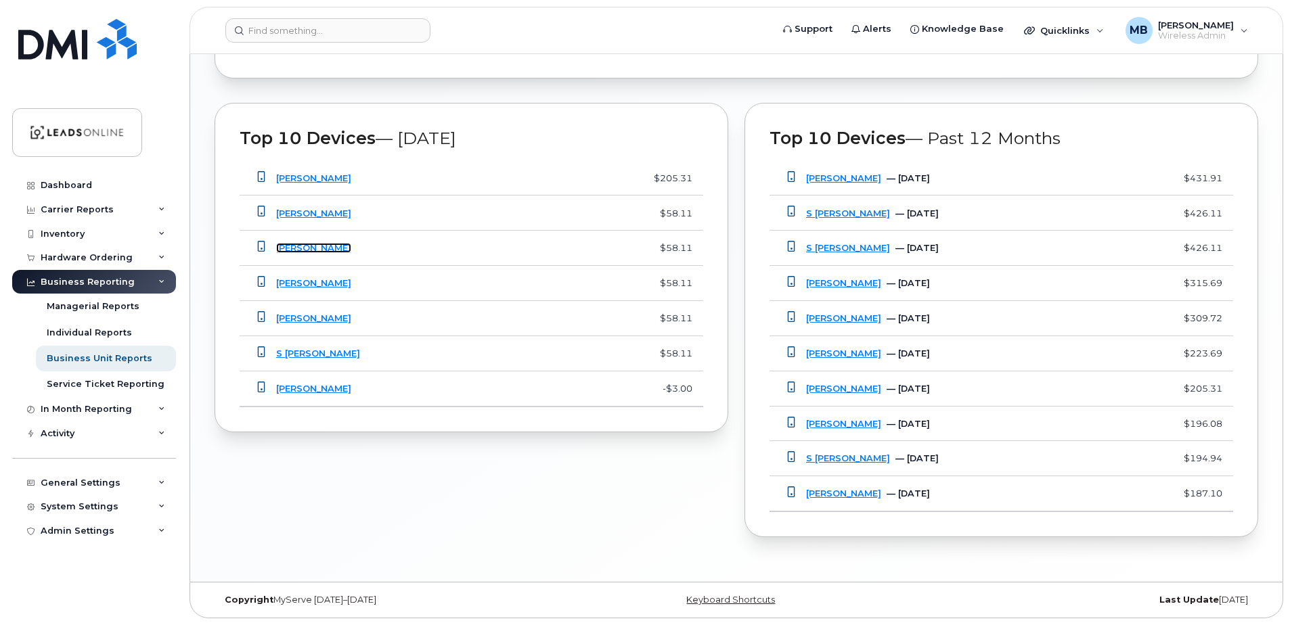
click at [336, 246] on link "[PERSON_NAME]" at bounding box center [313, 248] width 75 height 10
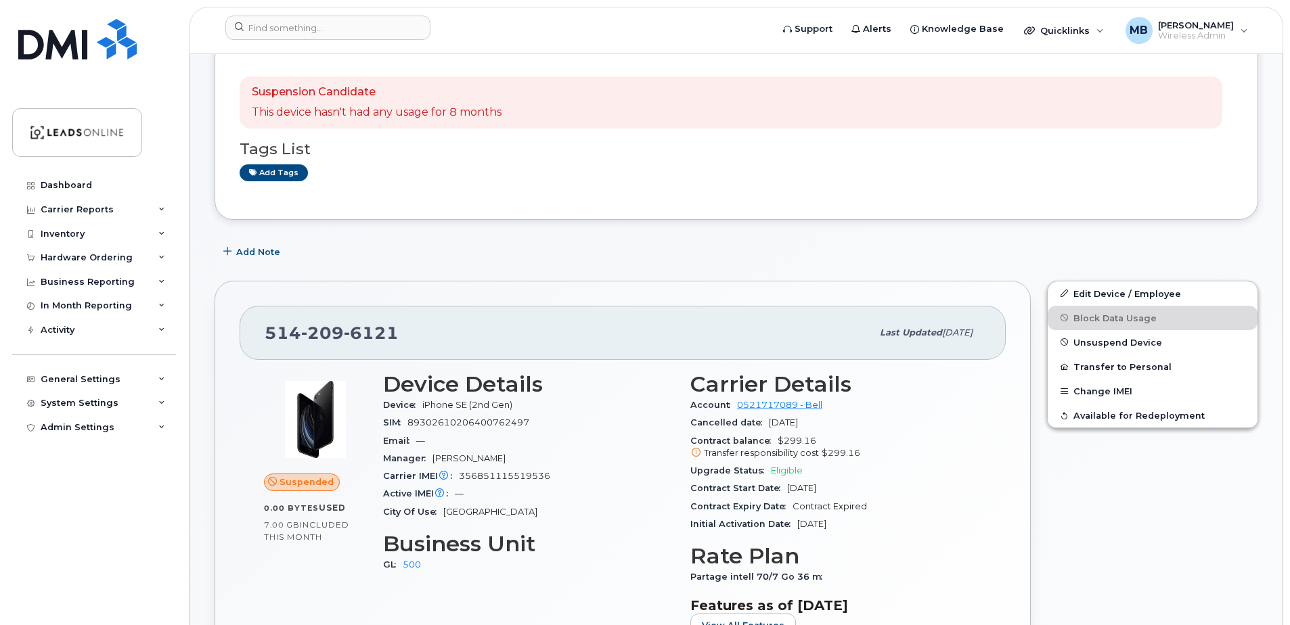
scroll to position [203, 0]
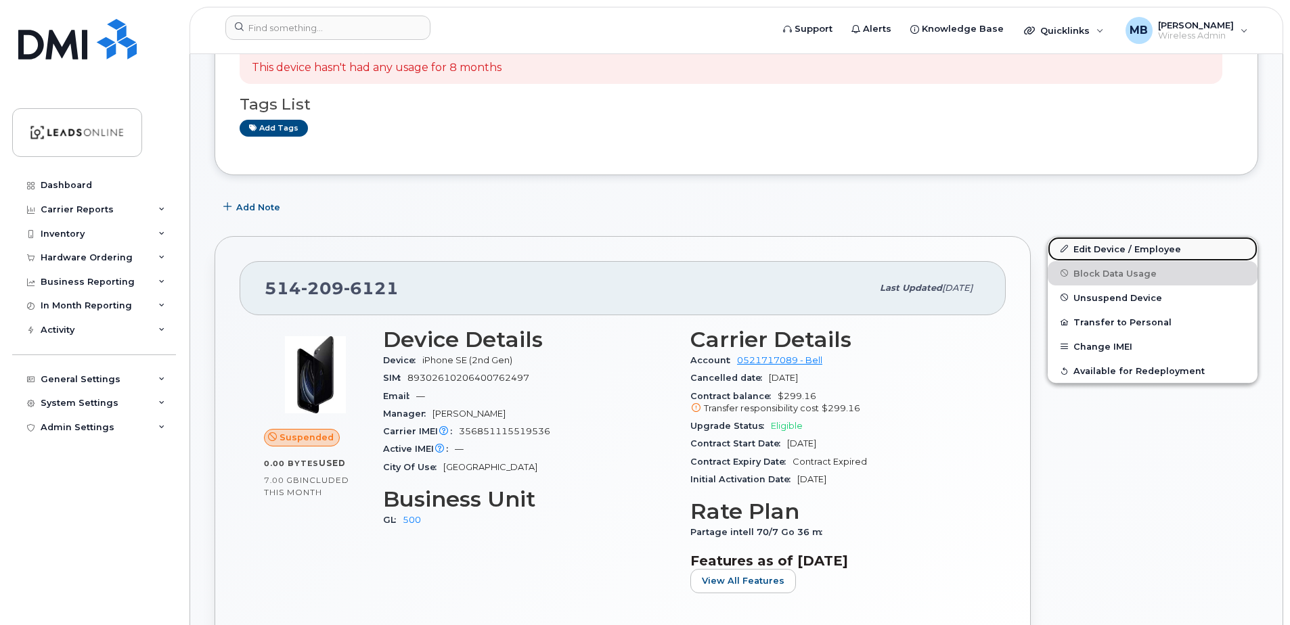
click at [1097, 244] on link "Edit Device / Employee" at bounding box center [1153, 249] width 210 height 24
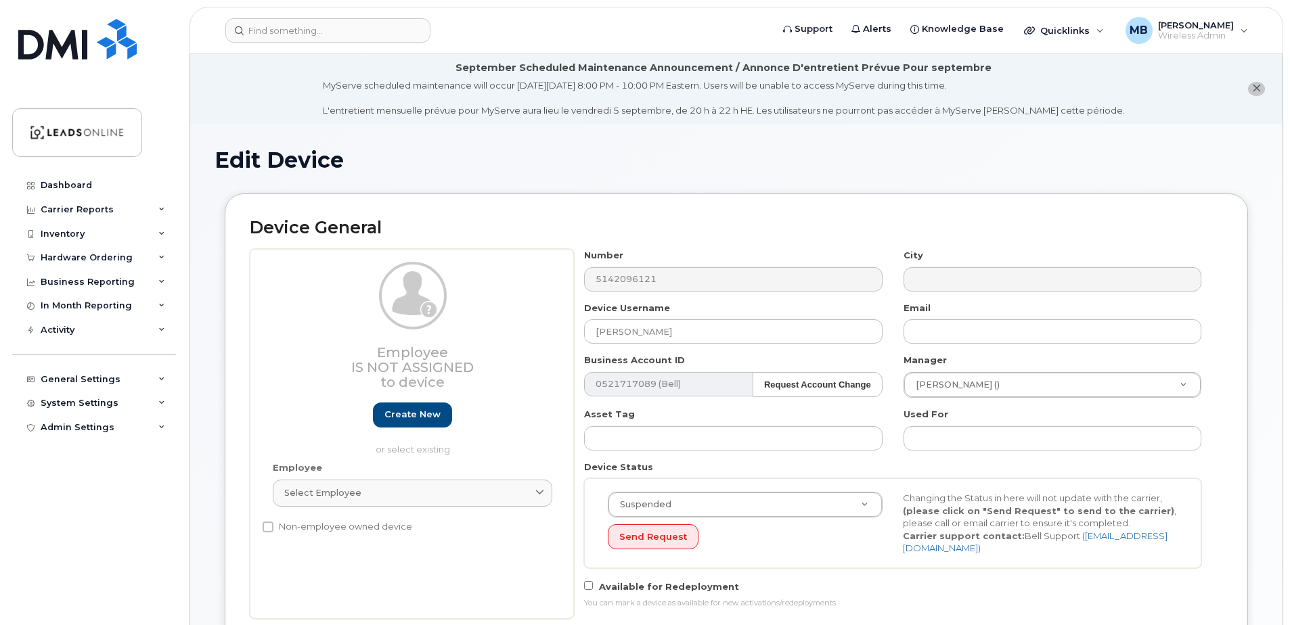
select select "162373"
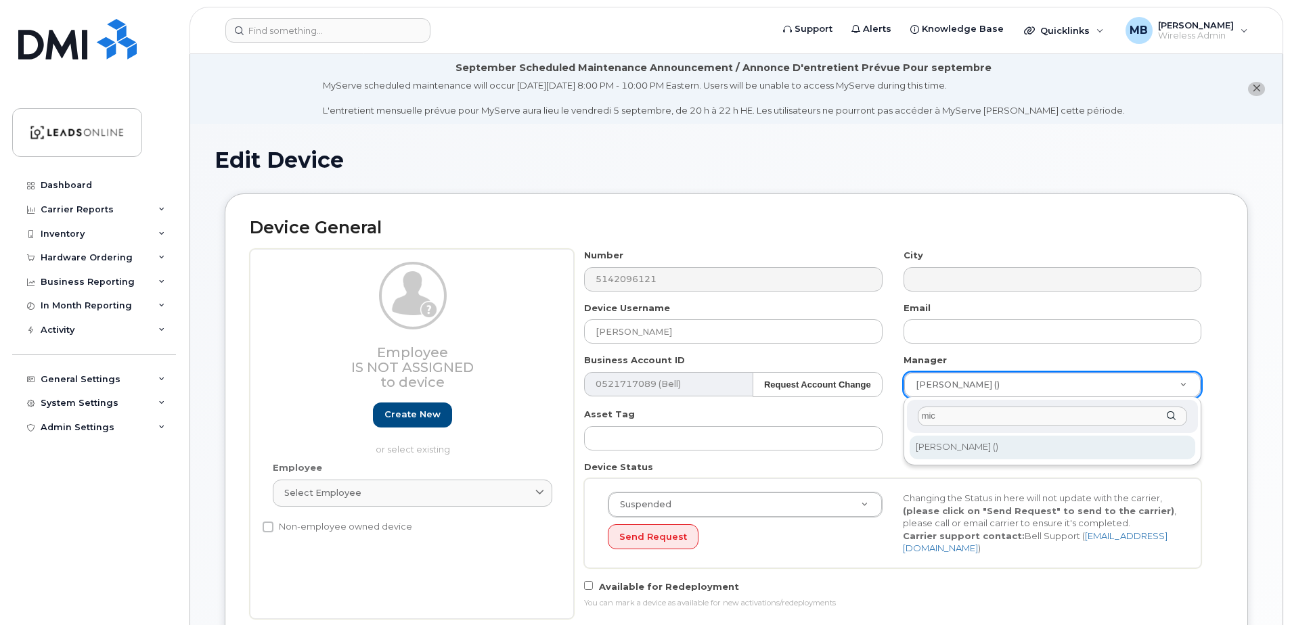
type input "mic"
type input "512257"
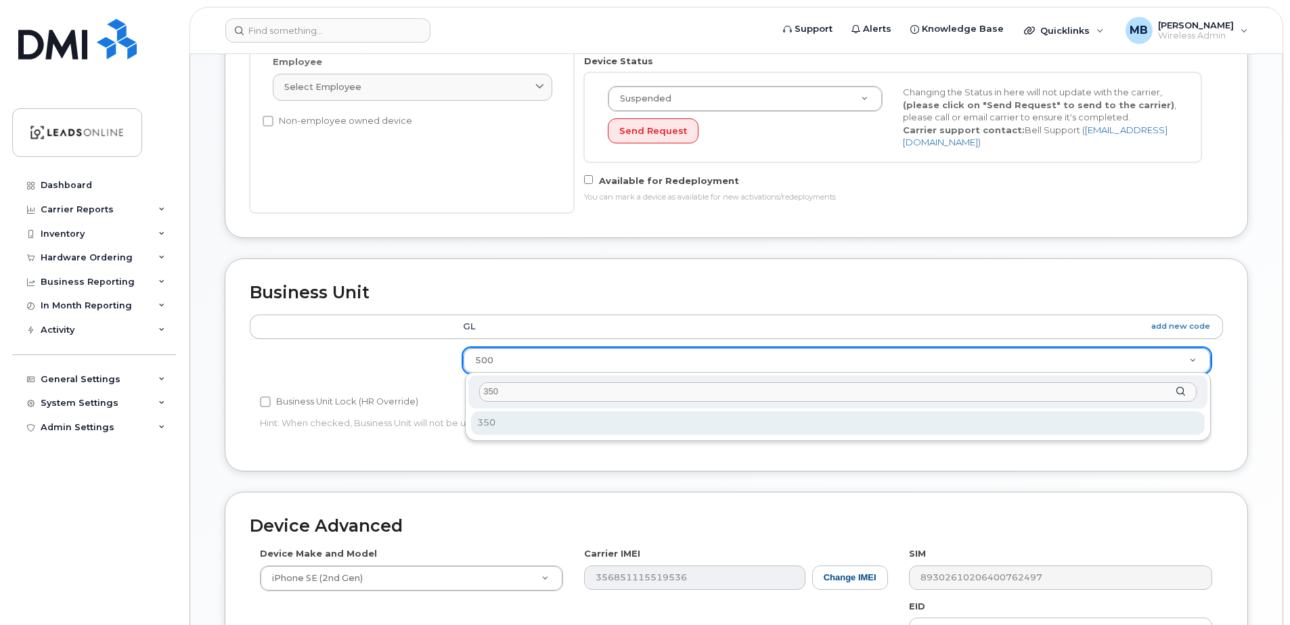
type input "350"
select select "162363"
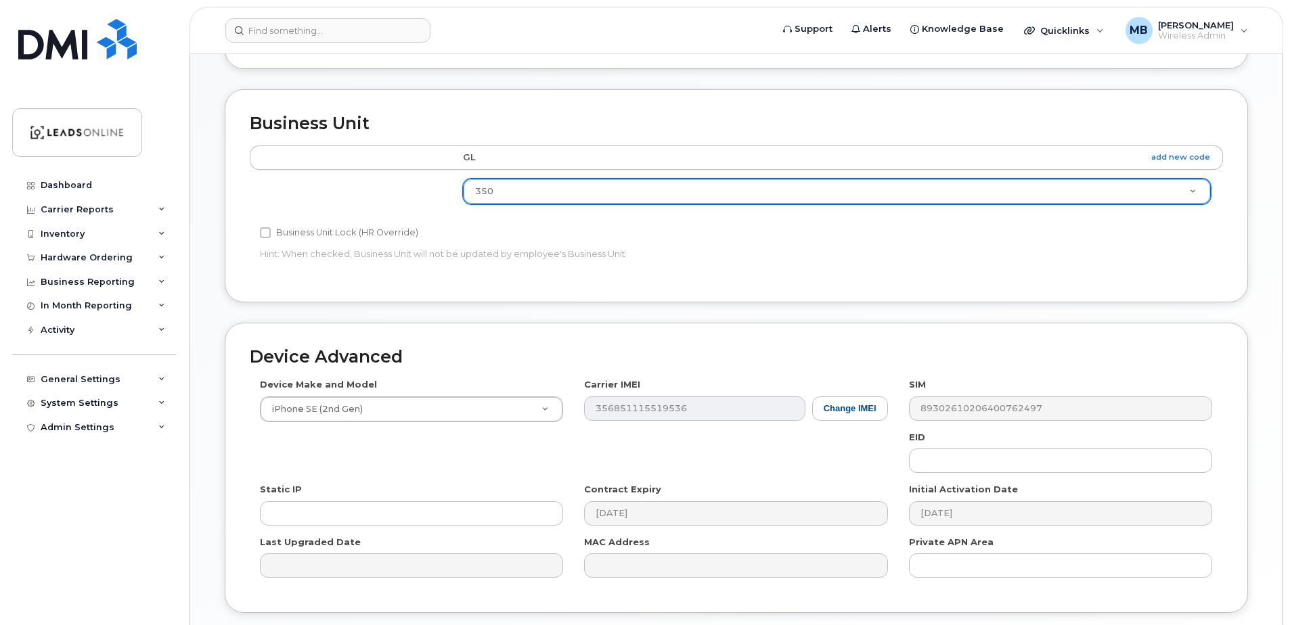
scroll to position [676, 0]
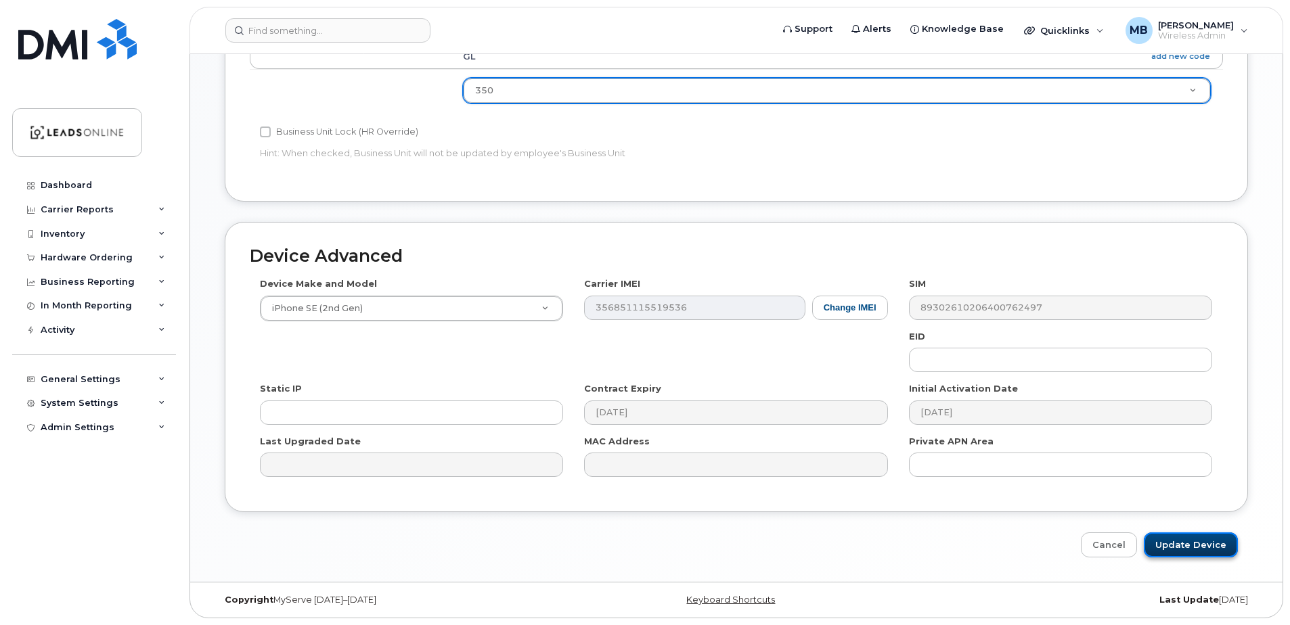
click at [1190, 543] on input "Update Device" at bounding box center [1191, 545] width 94 height 25
type input "Saving..."
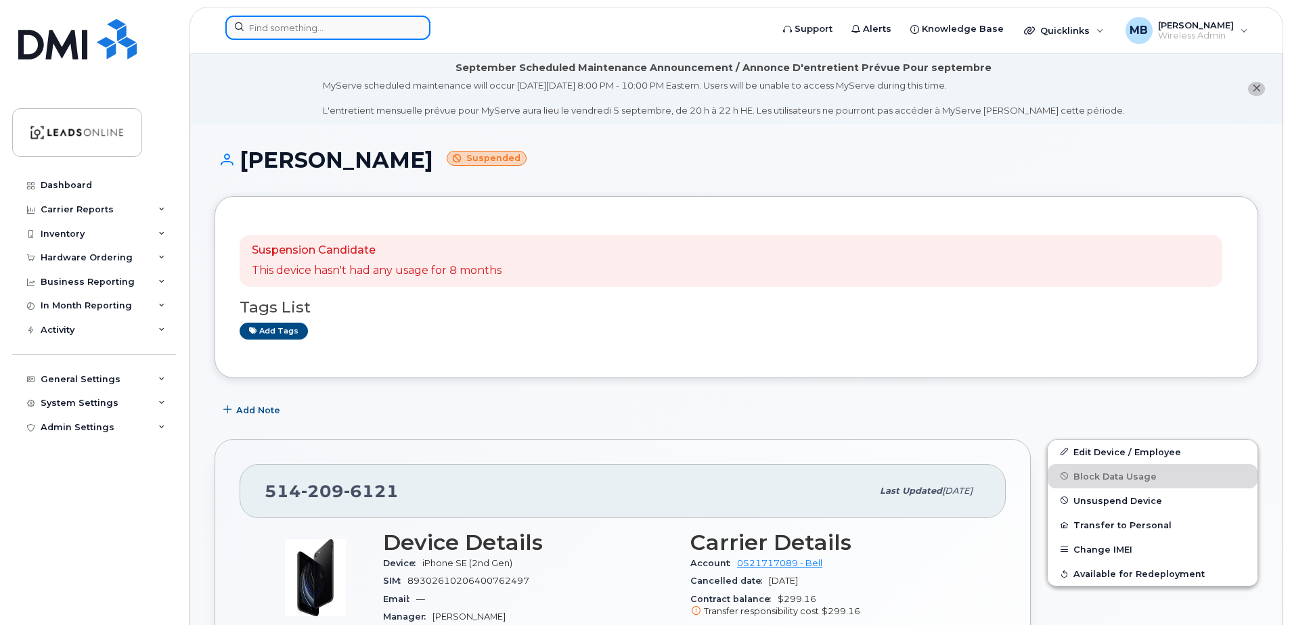
click at [317, 34] on input at bounding box center [327, 28] width 205 height 24
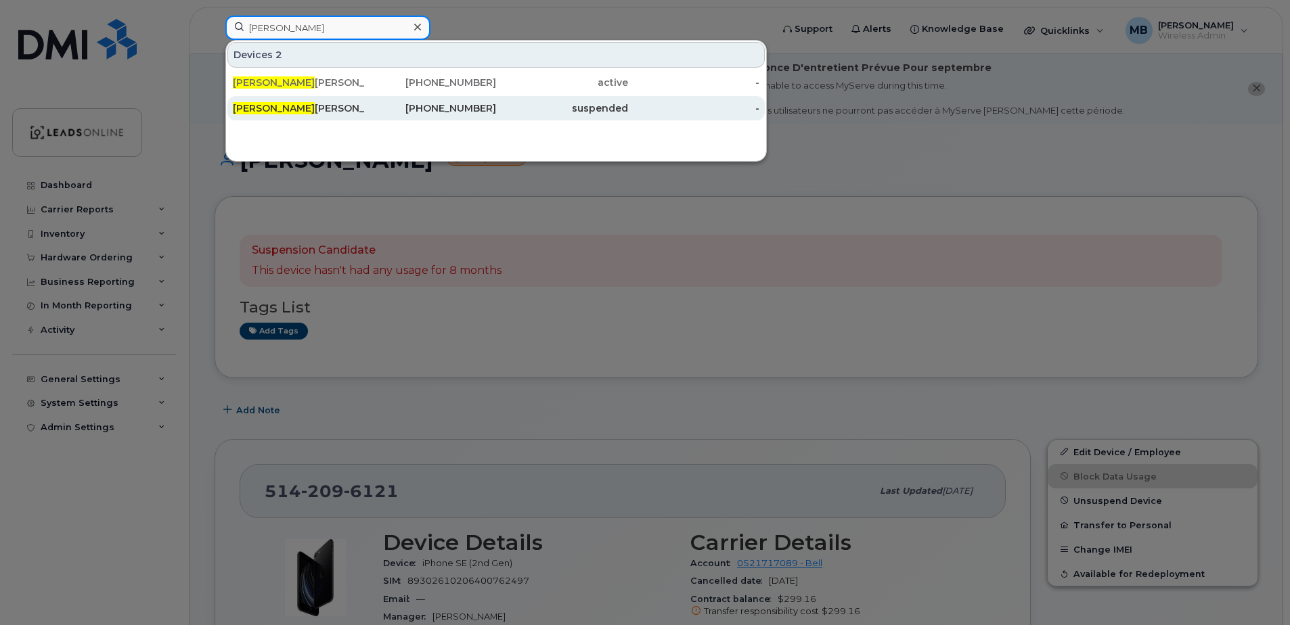
type input "[PERSON_NAME]"
click at [305, 110] on div "Abdel moutaleb Homsi" at bounding box center [299, 109] width 132 height 14
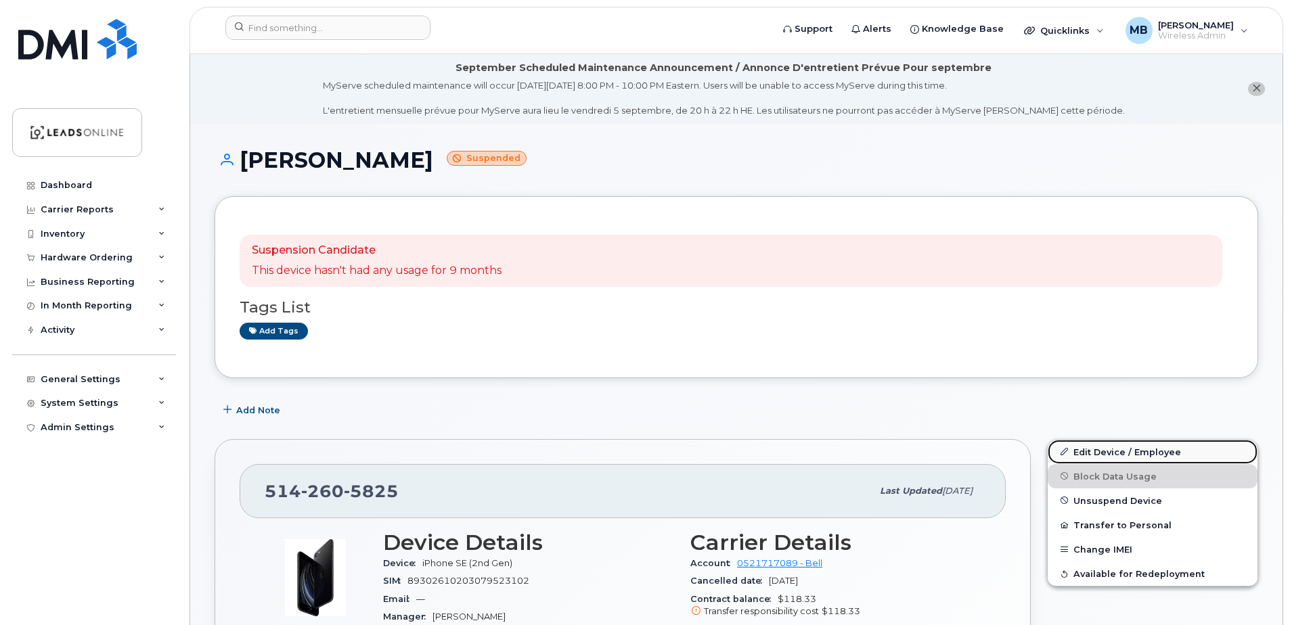
click at [1127, 450] on link "Edit Device / Employee" at bounding box center [1153, 452] width 210 height 24
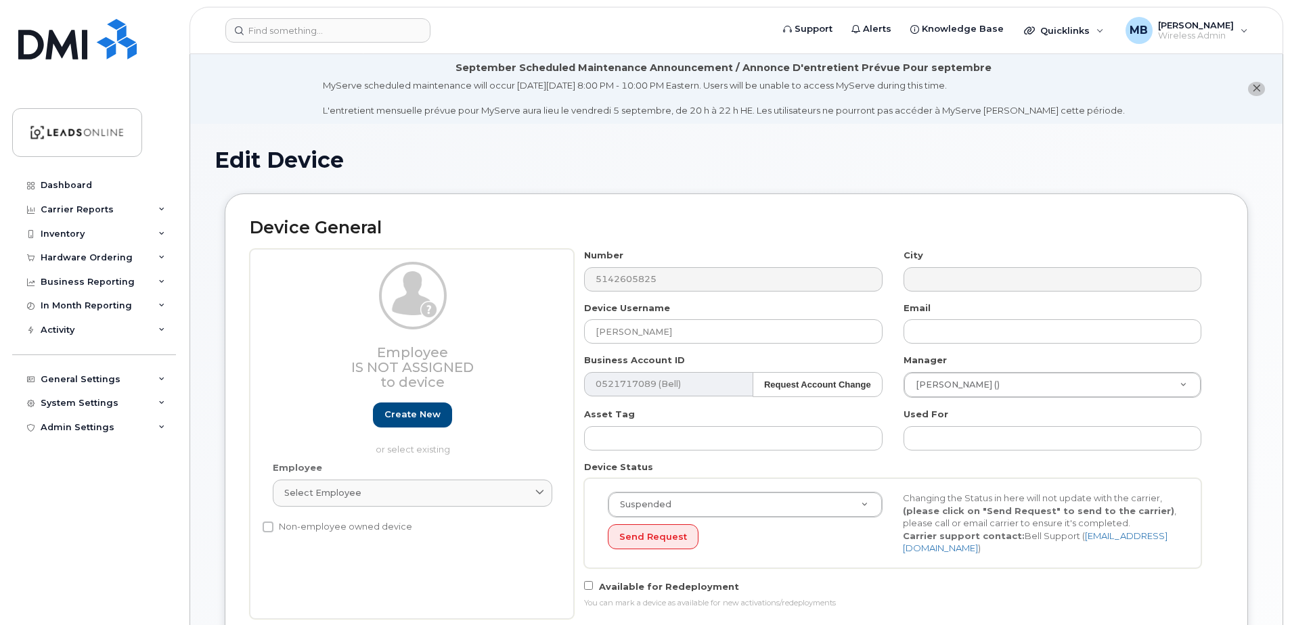
select select "162373"
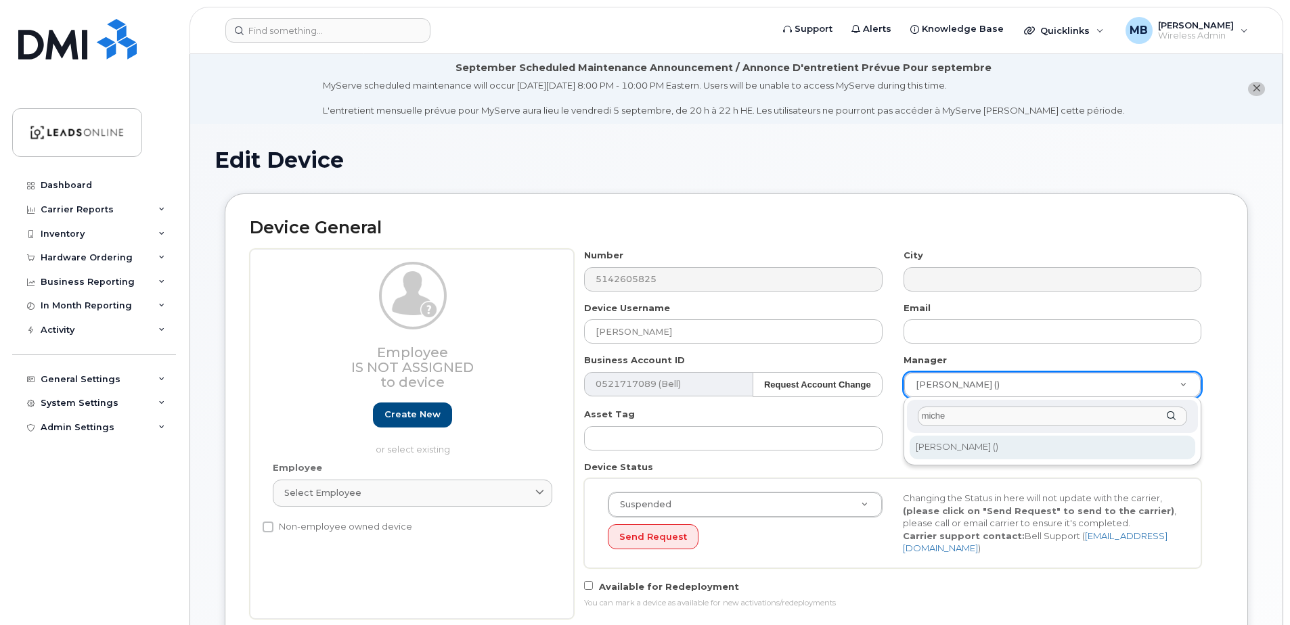
type input "miche"
type input "512257"
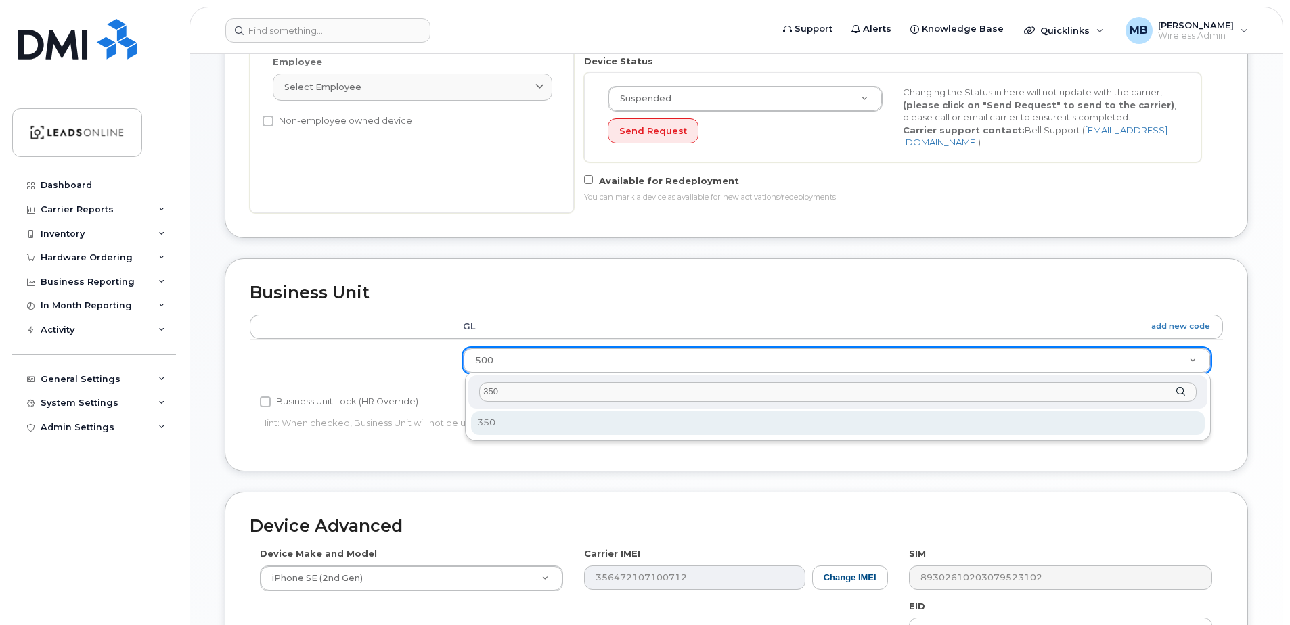
type input "350"
select select "162363"
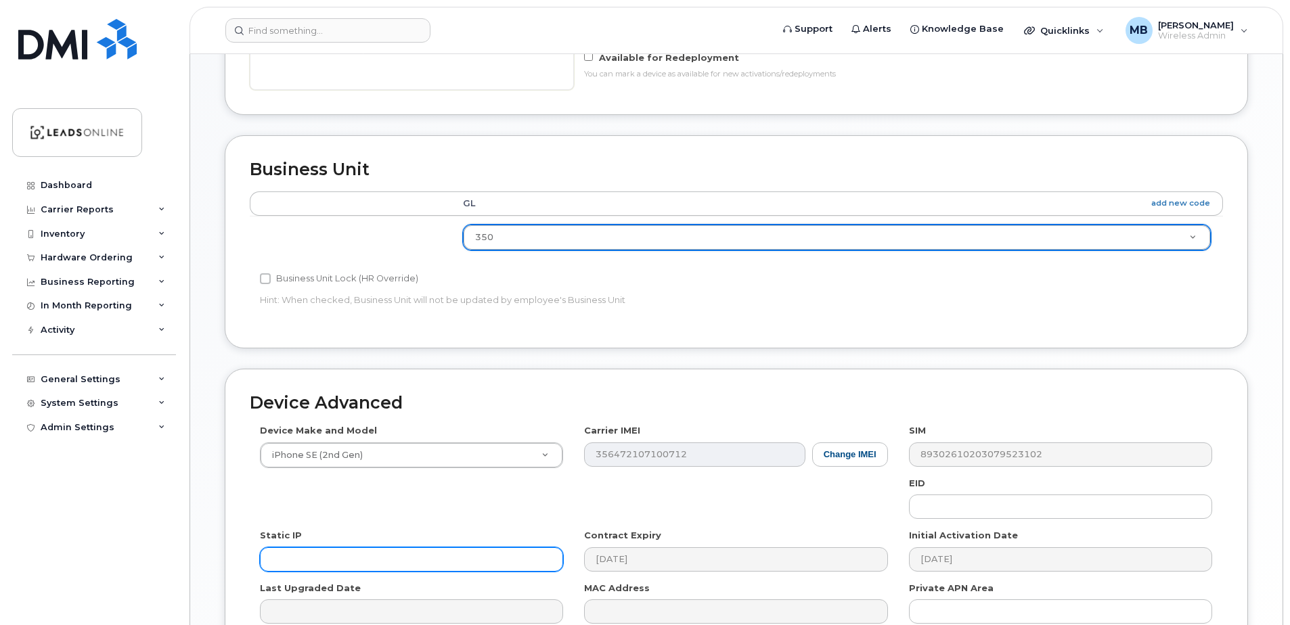
scroll to position [676, 0]
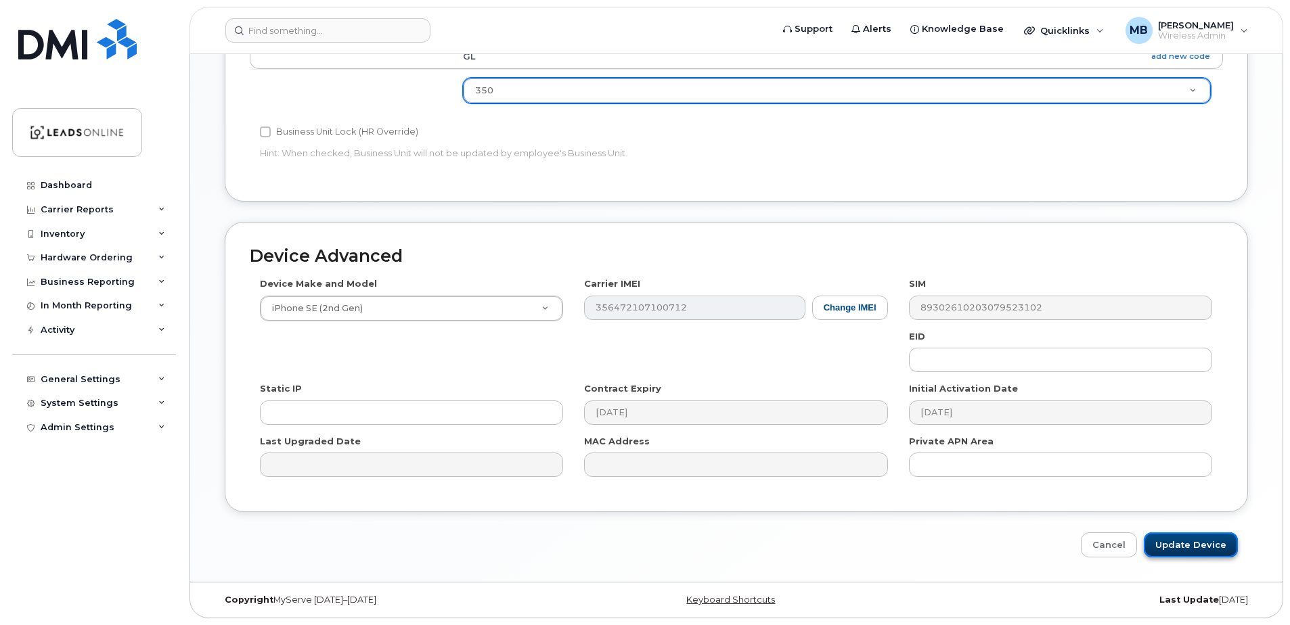
click at [1196, 544] on input "Update Device" at bounding box center [1191, 545] width 94 height 25
type input "Saving..."
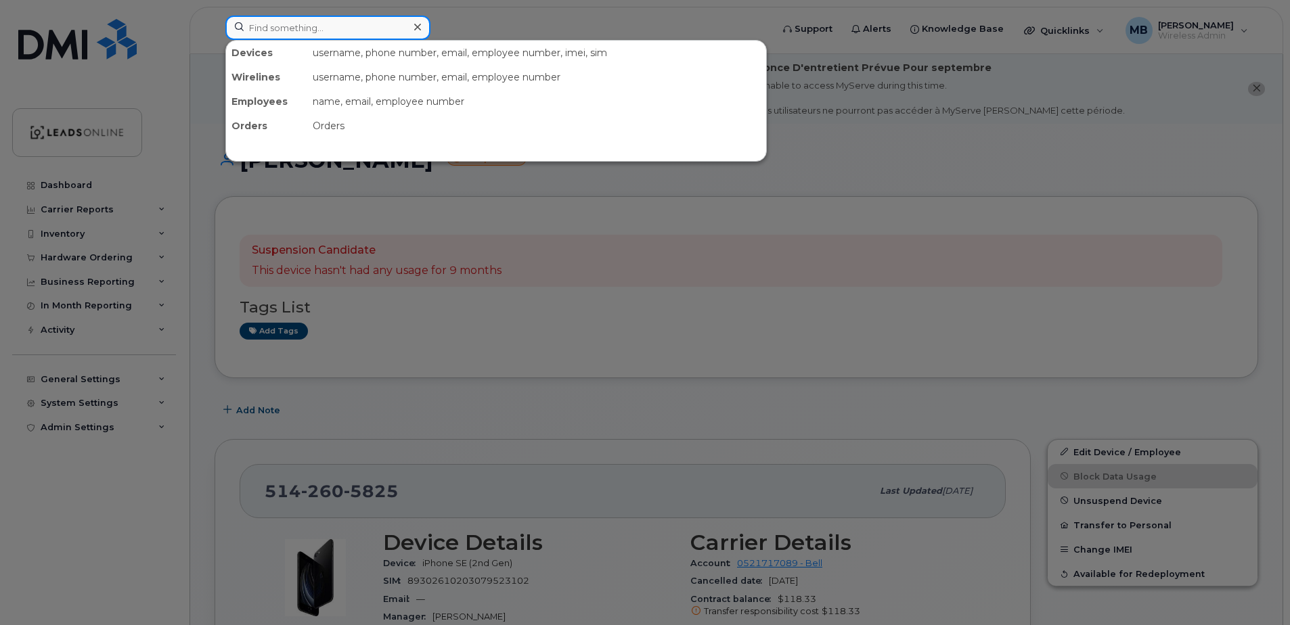
click at [354, 32] on input at bounding box center [327, 28] width 205 height 24
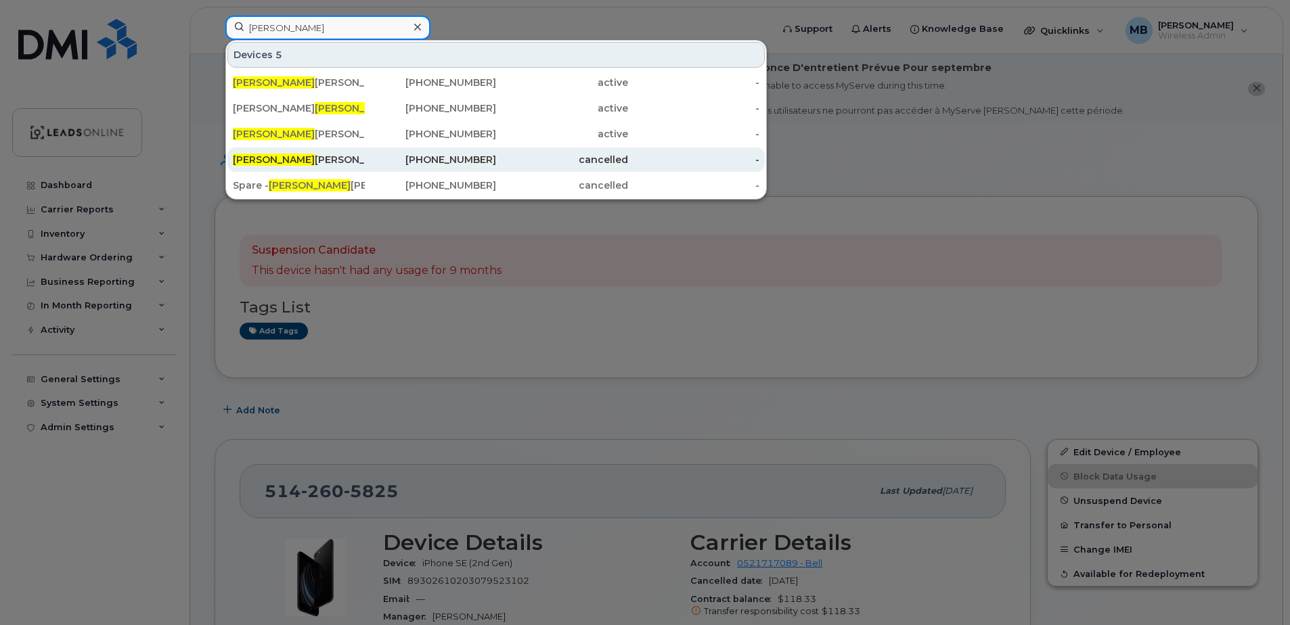
type input "[PERSON_NAME]"
click at [298, 156] on div "[PERSON_NAME]" at bounding box center [299, 160] width 132 height 14
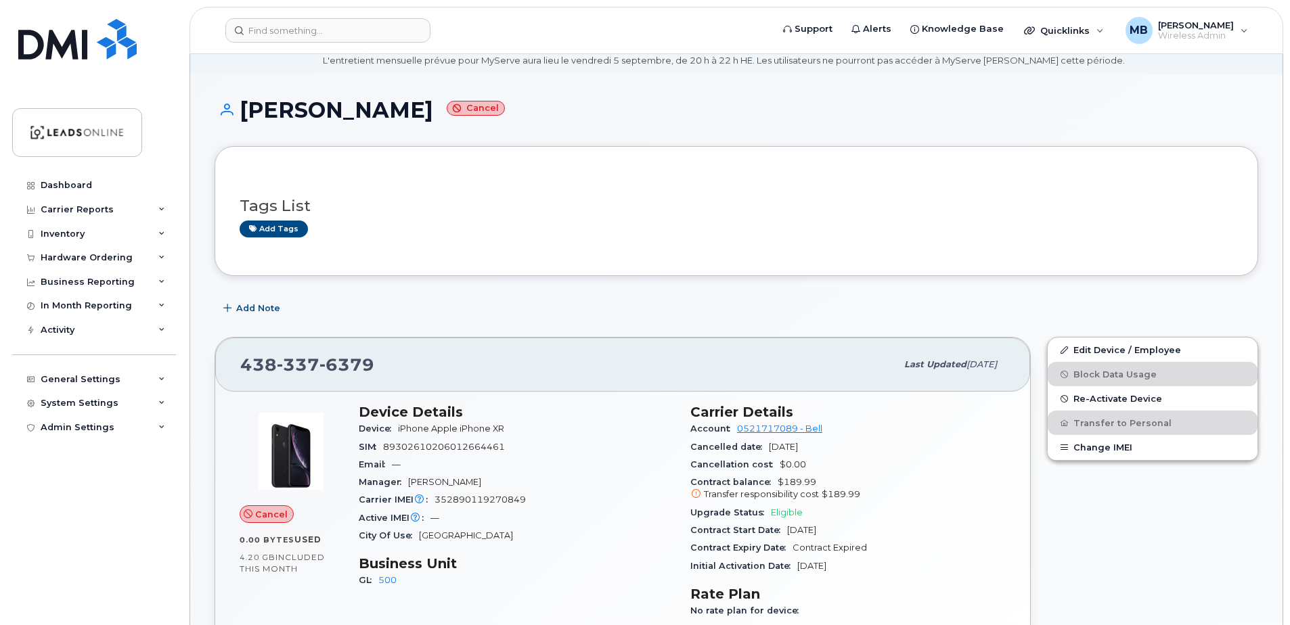
scroll to position [203, 0]
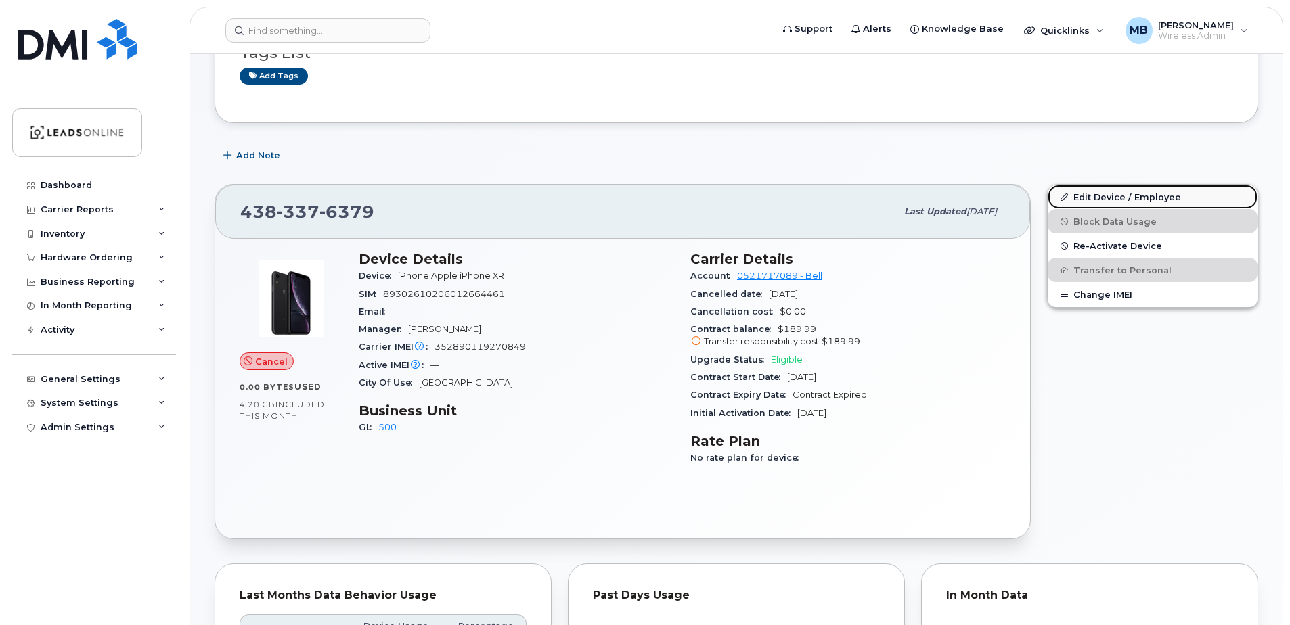
click at [1098, 204] on link "Edit Device / Employee" at bounding box center [1153, 197] width 210 height 24
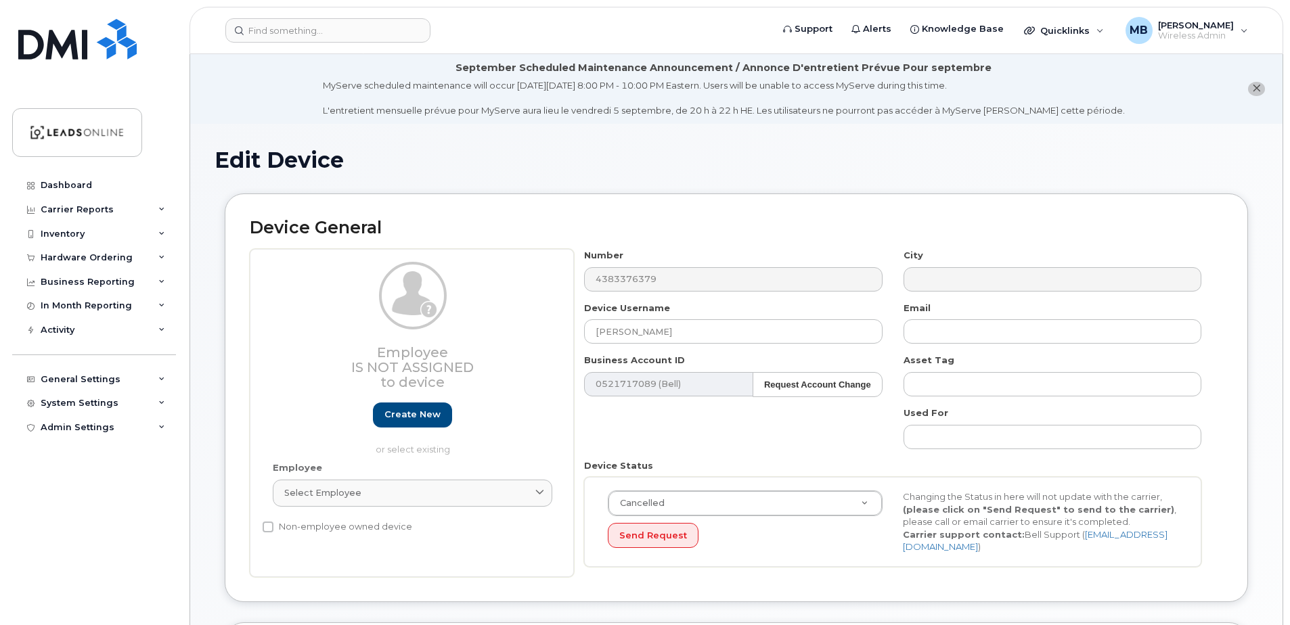
select select "162373"
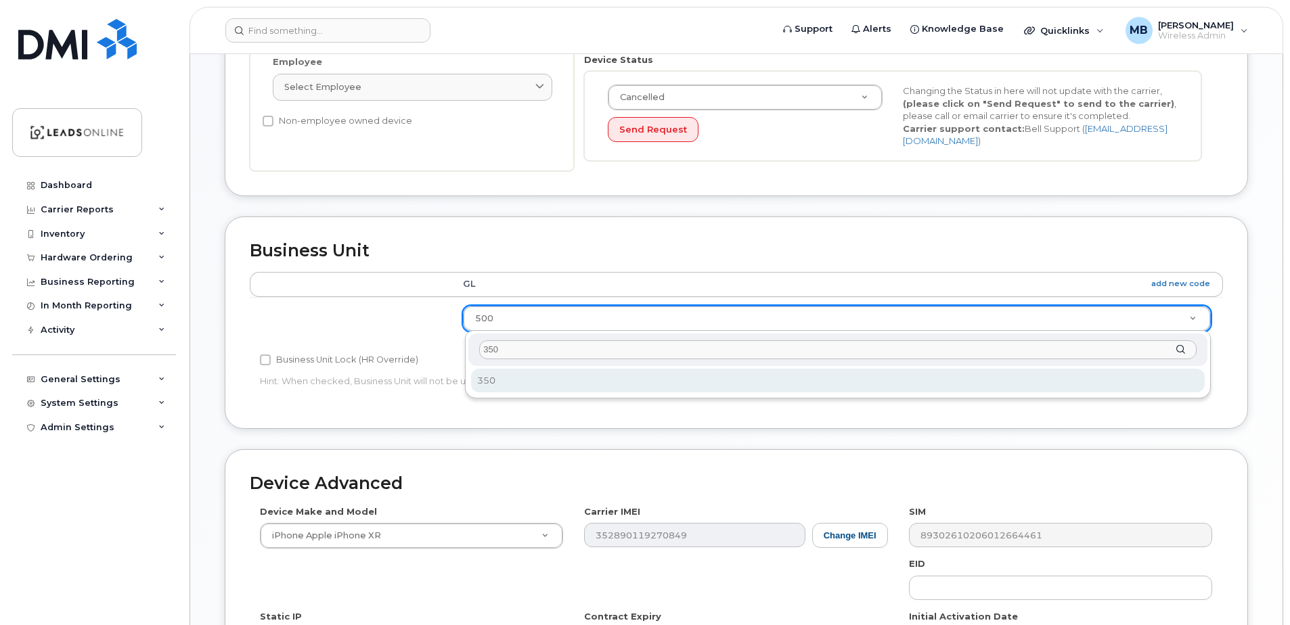
type input "350"
select select "162363"
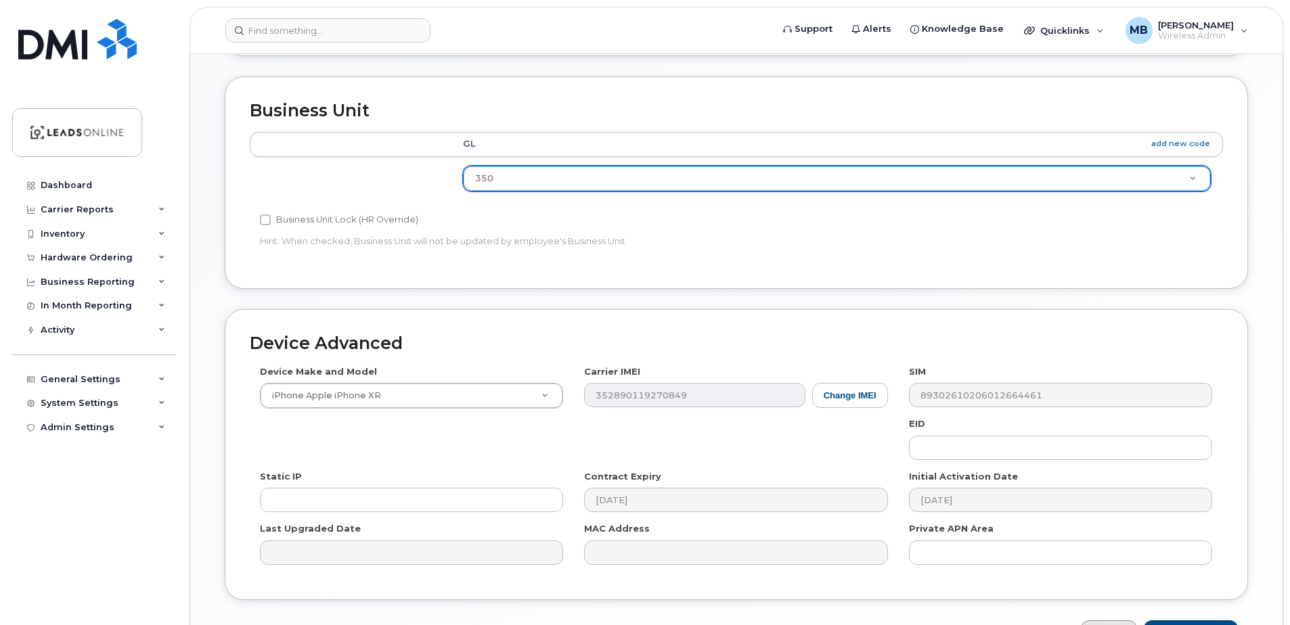
scroll to position [634, 0]
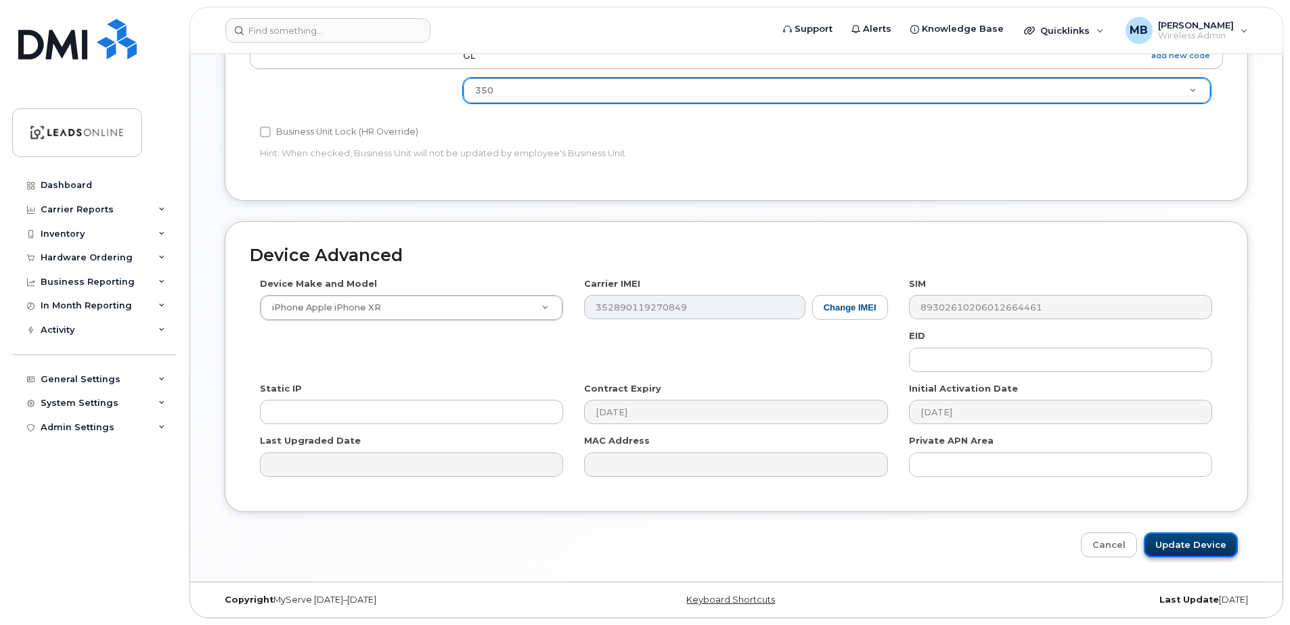
click at [1209, 537] on input "Update Device" at bounding box center [1191, 545] width 94 height 25
type input "Saving..."
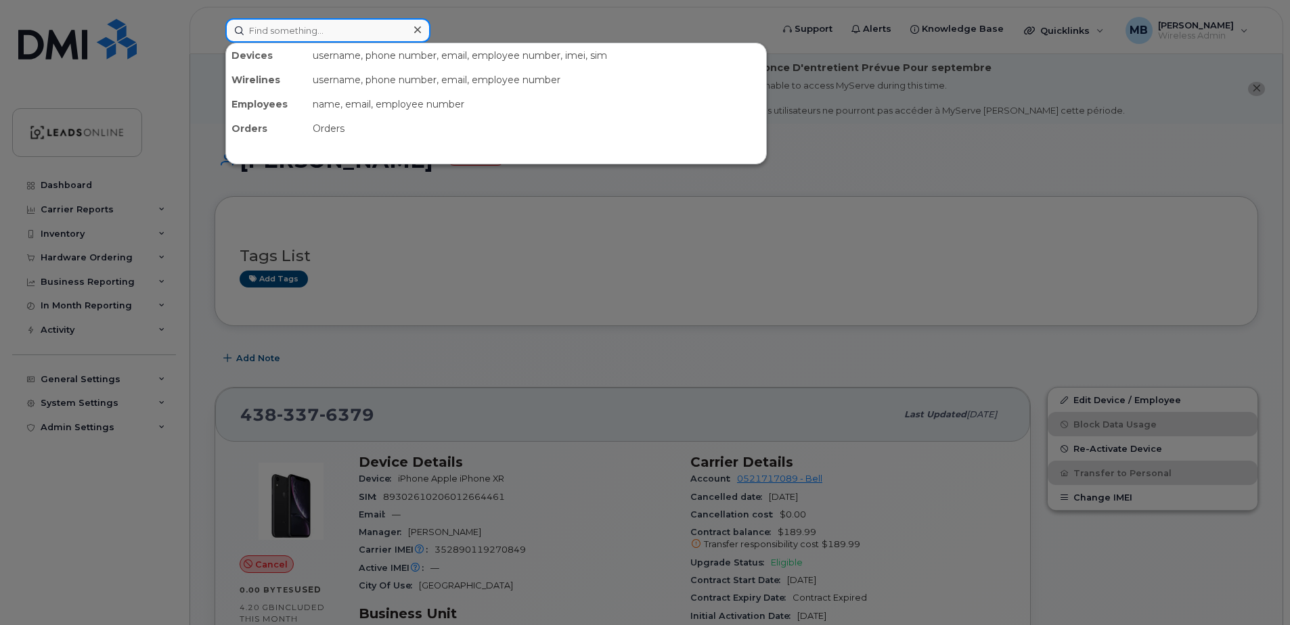
click at [305, 35] on input at bounding box center [327, 30] width 205 height 24
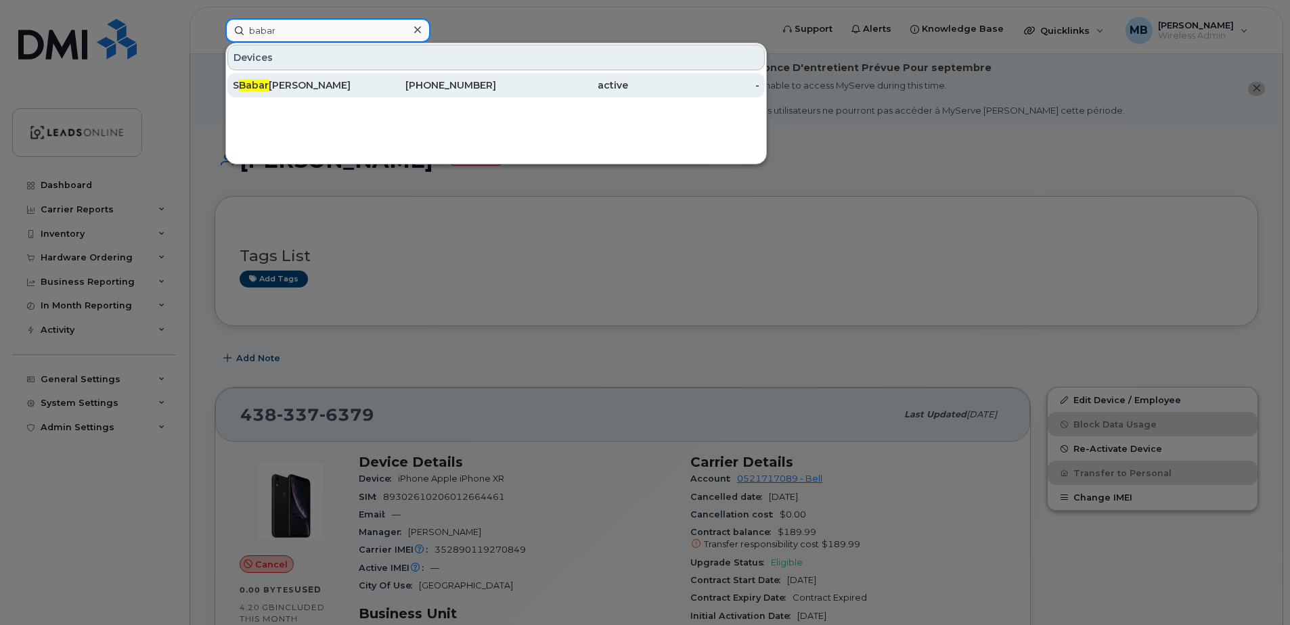
type input "babar"
click at [273, 81] on div "S [PERSON_NAME]" at bounding box center [299, 85] width 132 height 14
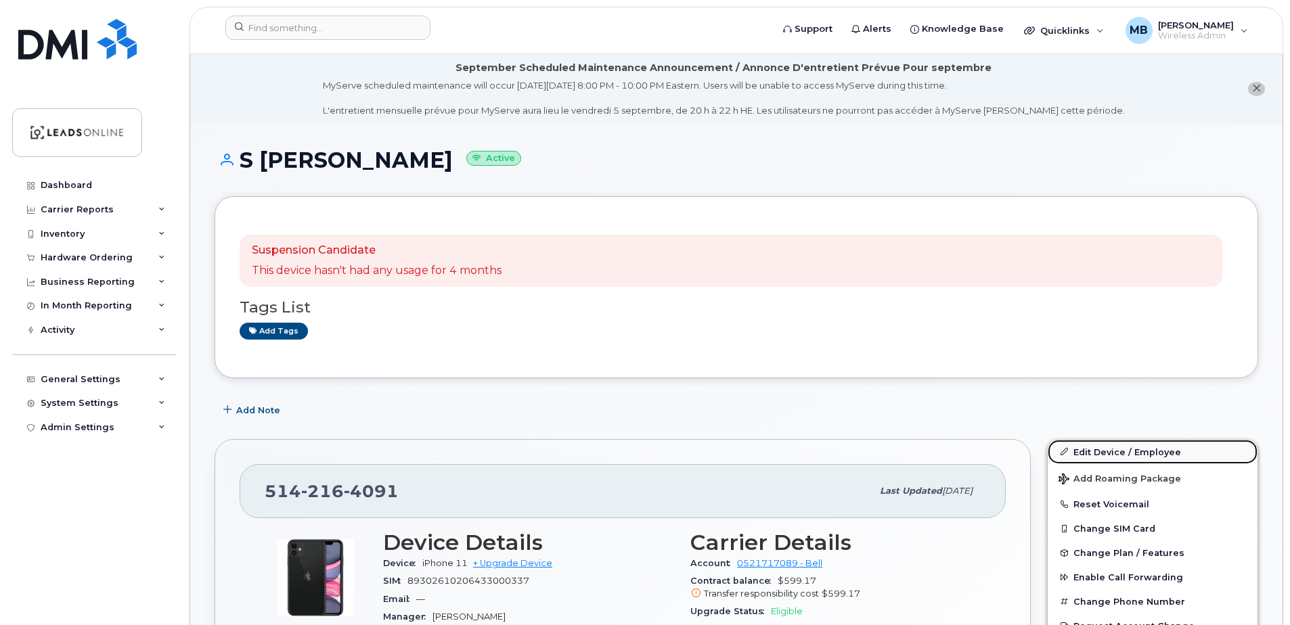
click at [1110, 452] on link "Edit Device / Employee" at bounding box center [1153, 452] width 210 height 24
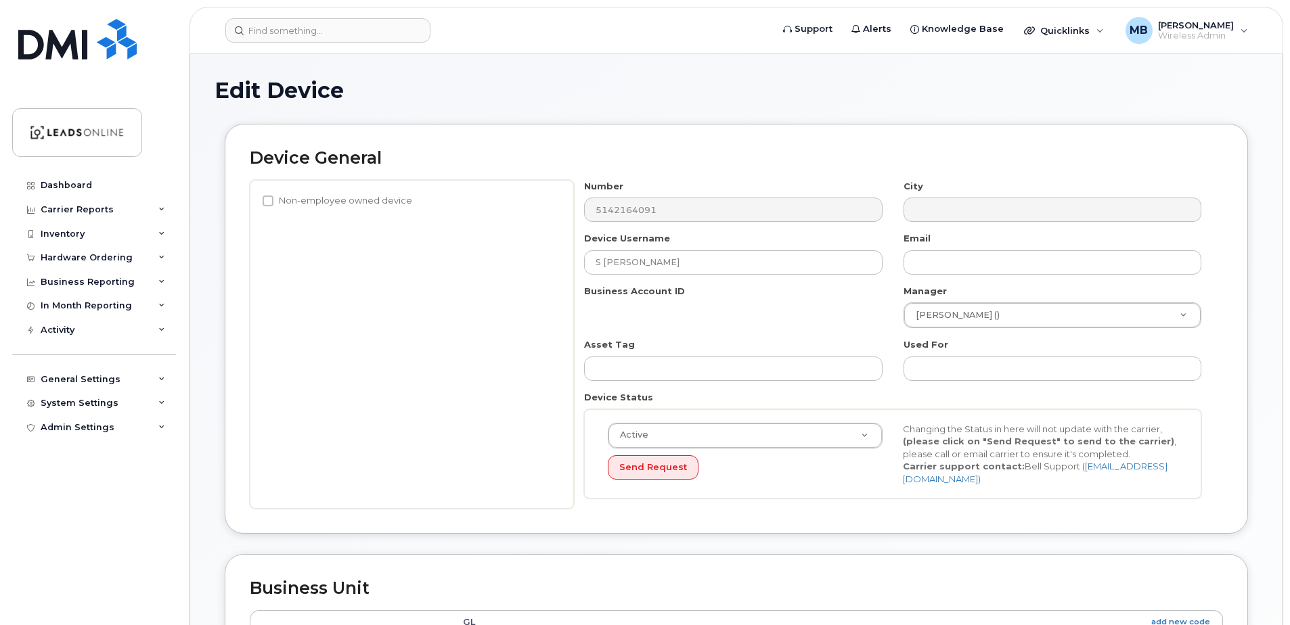
select select "162373"
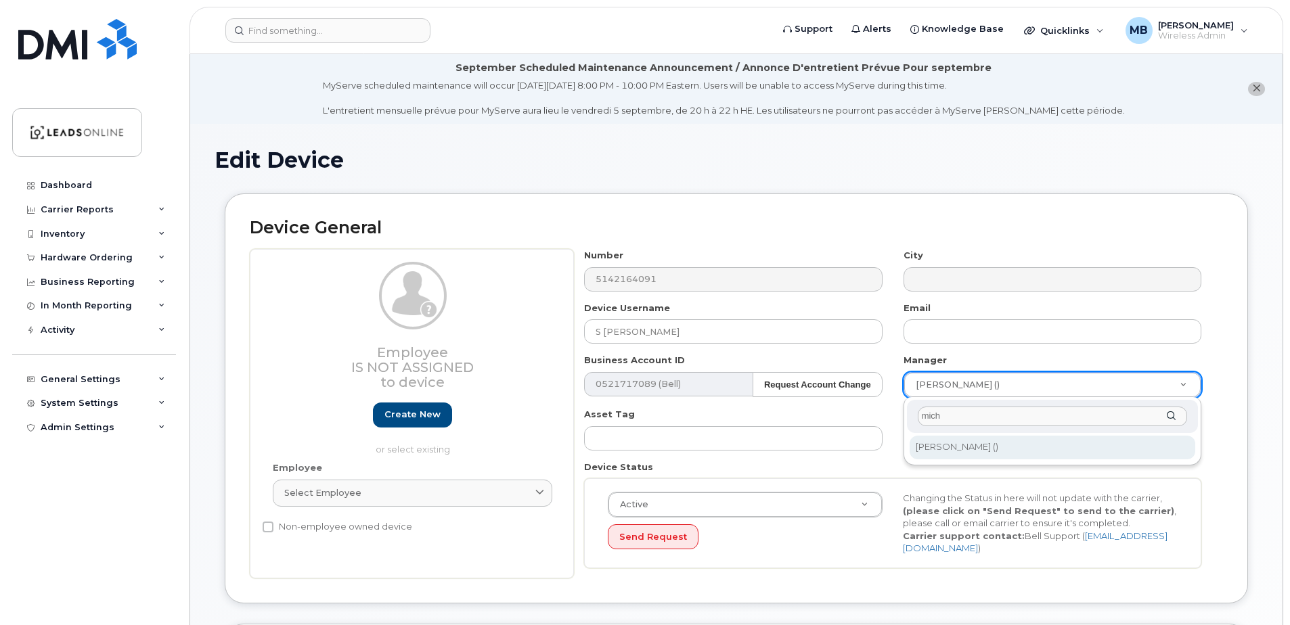
type input "mich"
type input "512257"
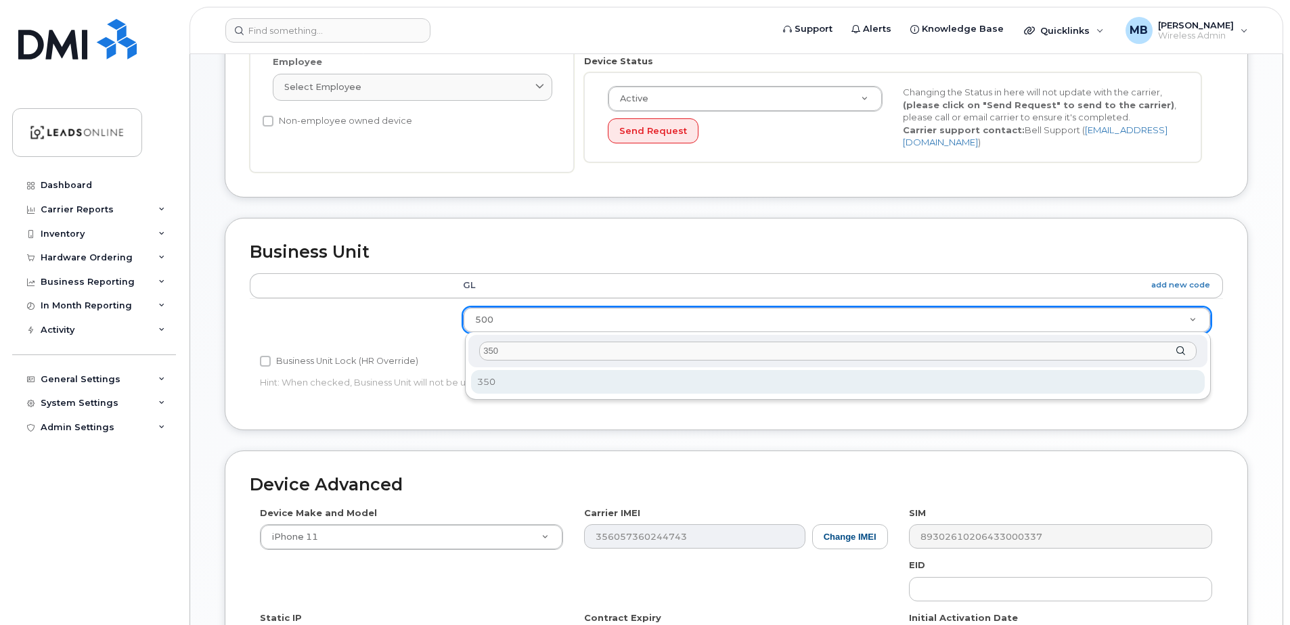
type input "350"
select select "162363"
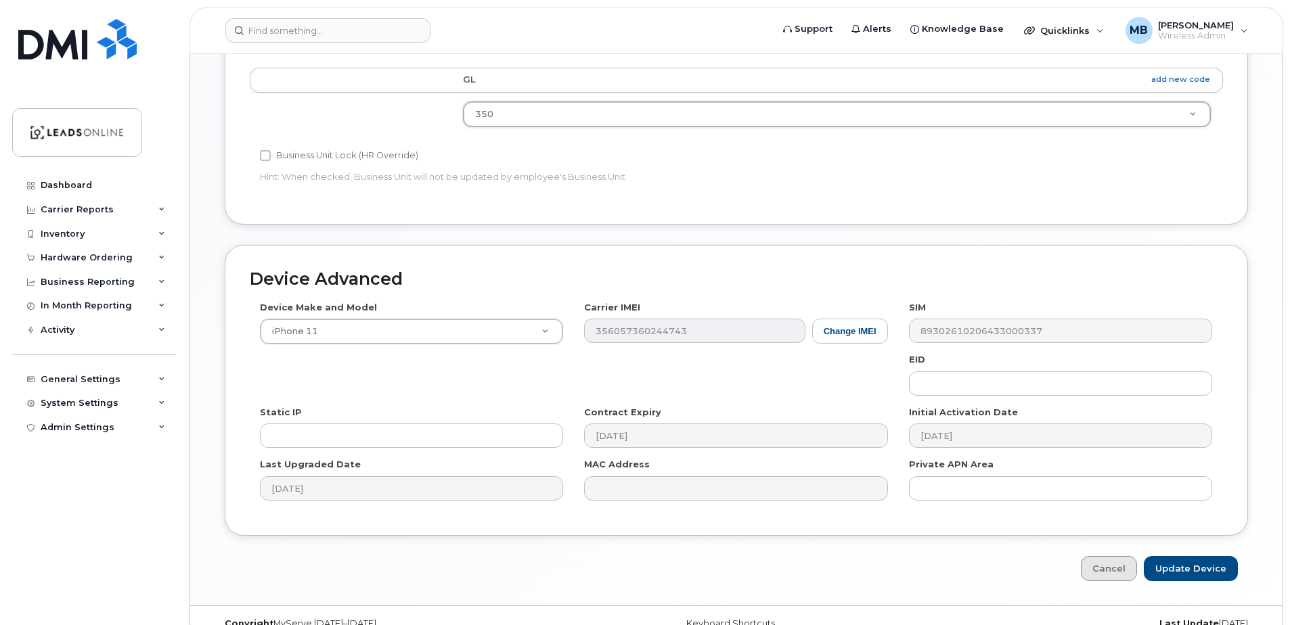
scroll to position [635, 0]
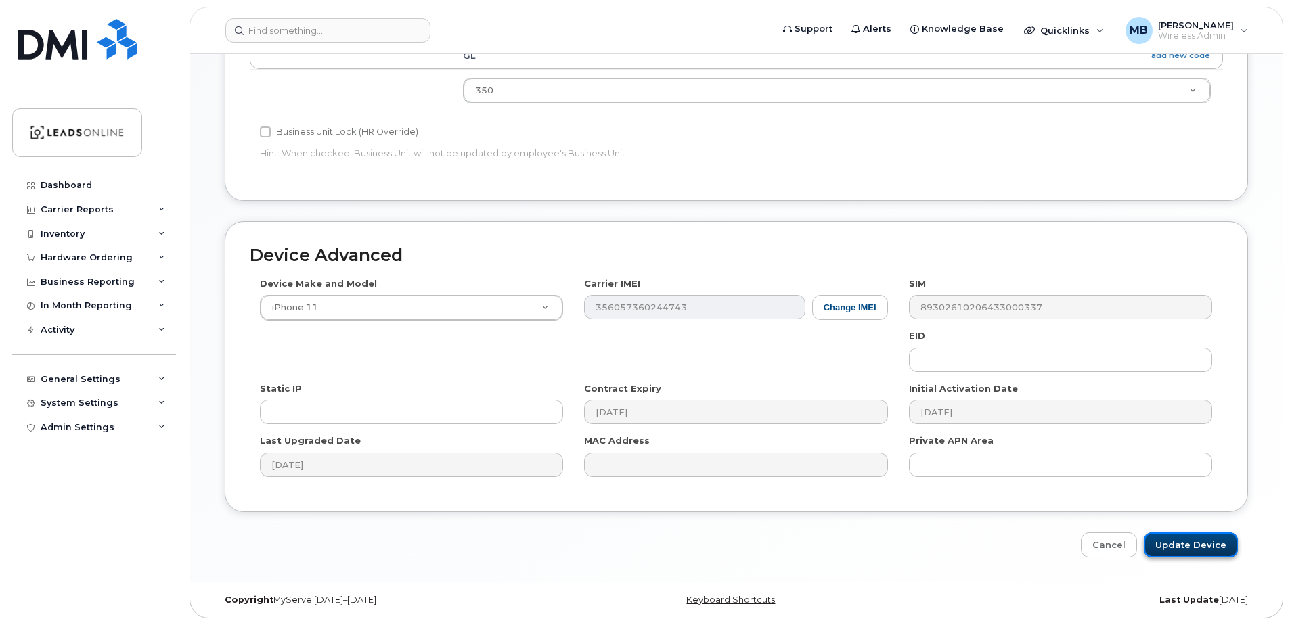
click at [1209, 539] on input "Update Device" at bounding box center [1191, 545] width 94 height 25
type input "Saving..."
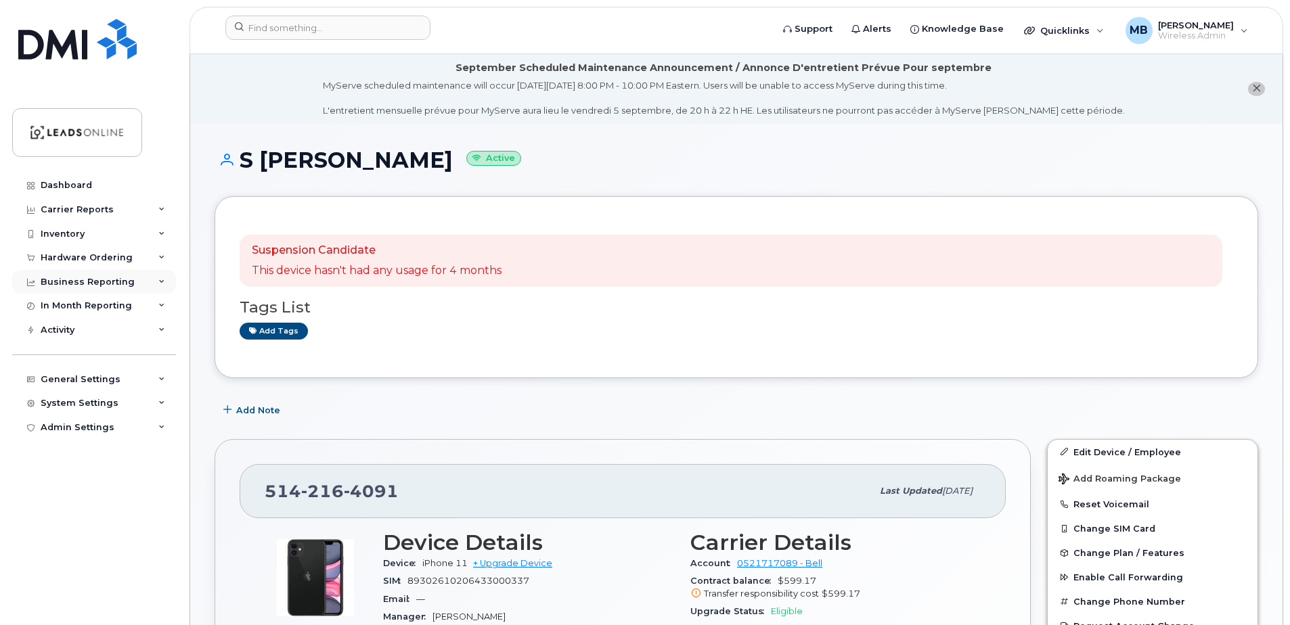
click at [90, 275] on div "Business Reporting" at bounding box center [94, 282] width 164 height 24
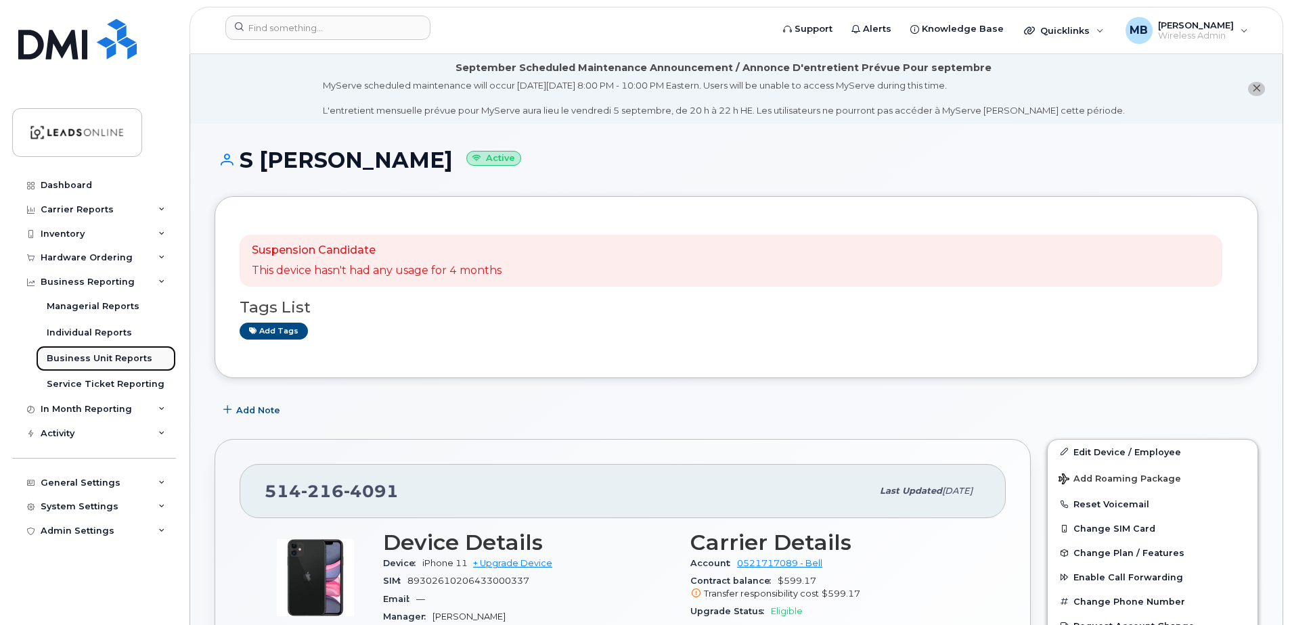
click at [94, 358] on div "Business Unit Reports" at bounding box center [100, 359] width 106 height 12
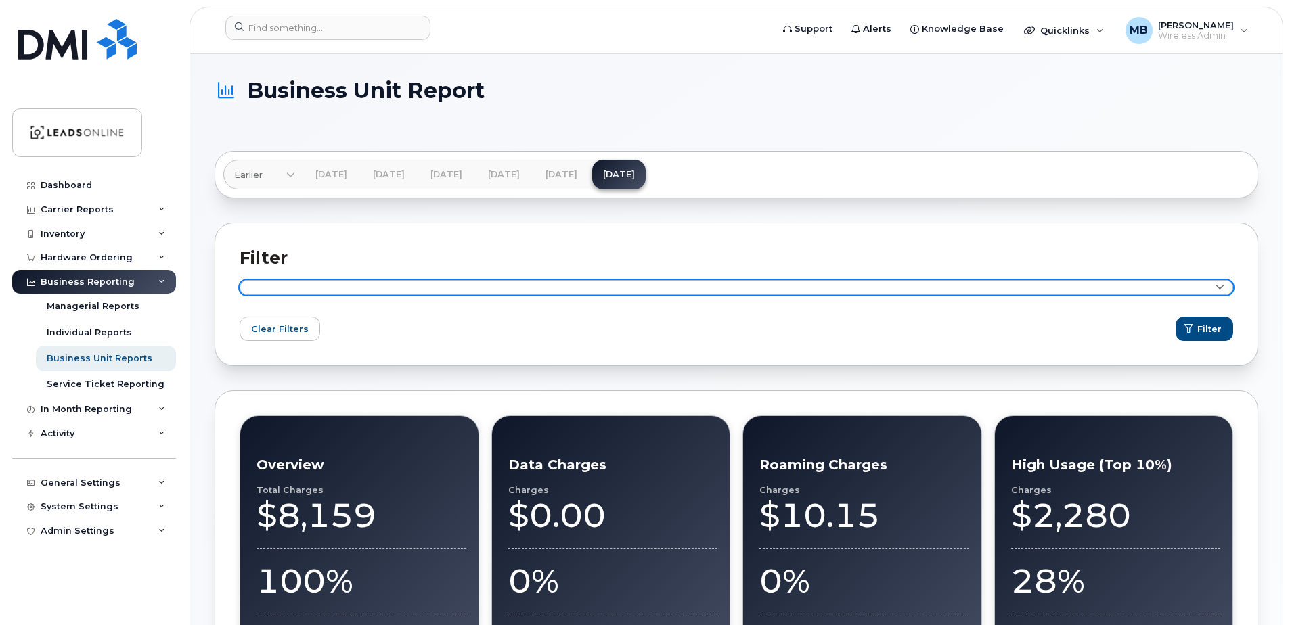
click at [419, 288] on link at bounding box center [736, 287] width 993 height 15
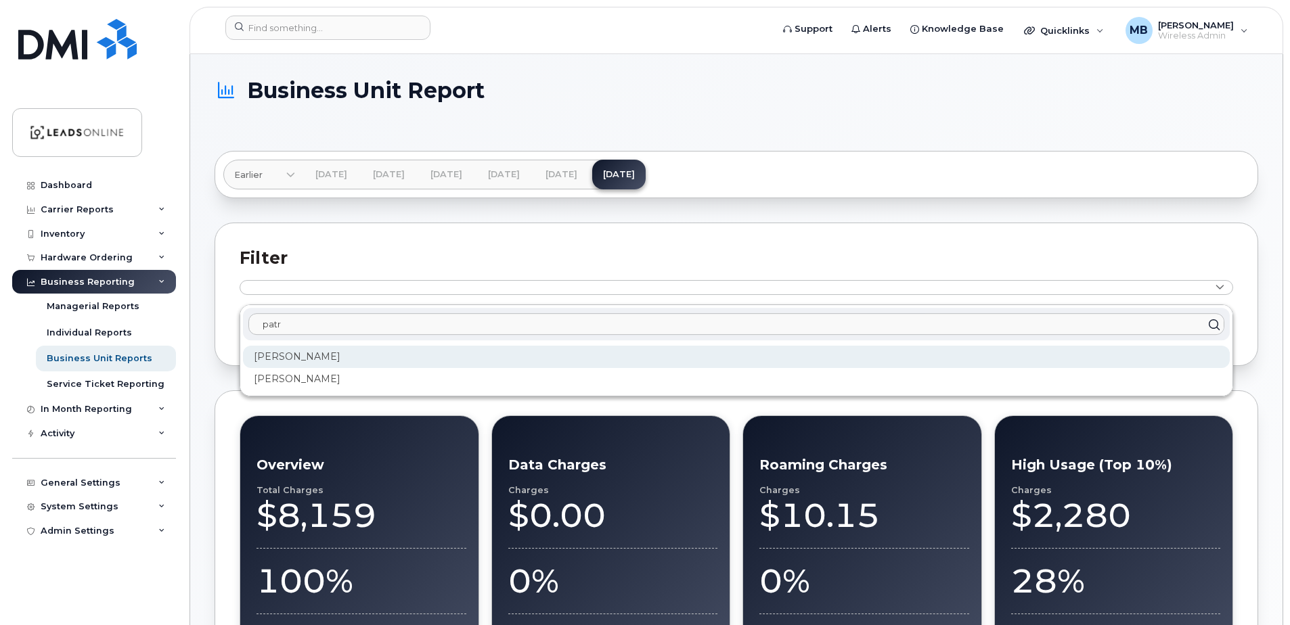
type input "patr"
click at [304, 355] on div "[PERSON_NAME]" at bounding box center [736, 357] width 987 height 22
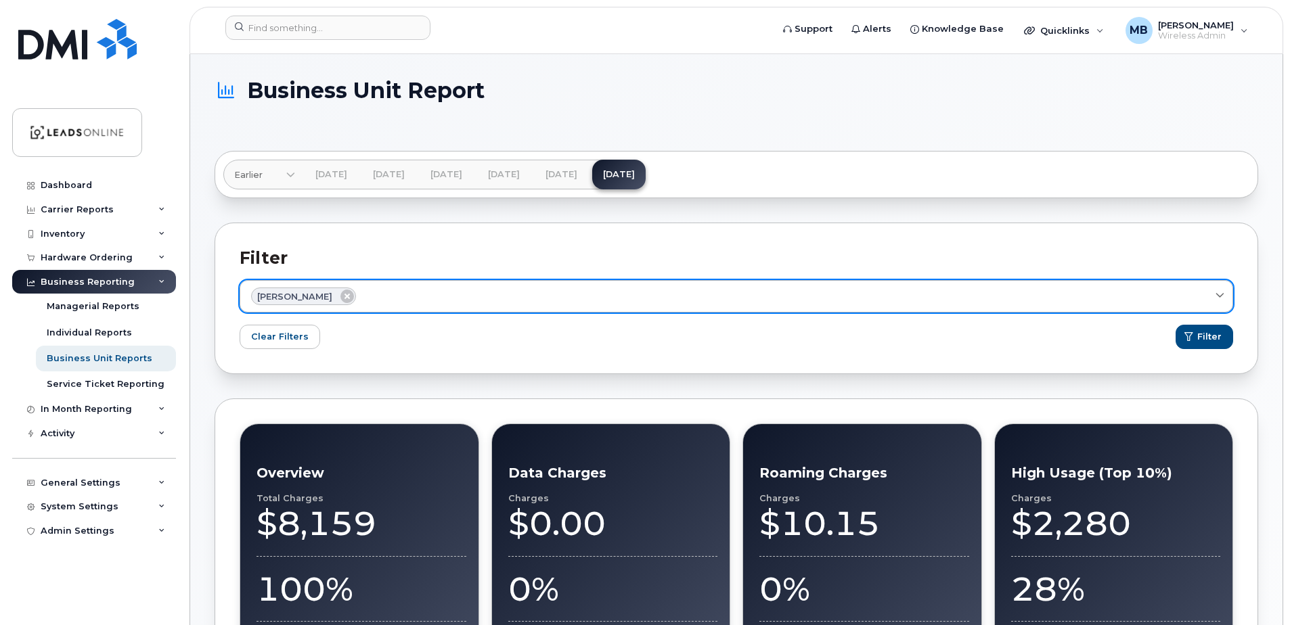
click at [407, 290] on div "[PERSON_NAME]" at bounding box center [736, 297] width 970 height 18
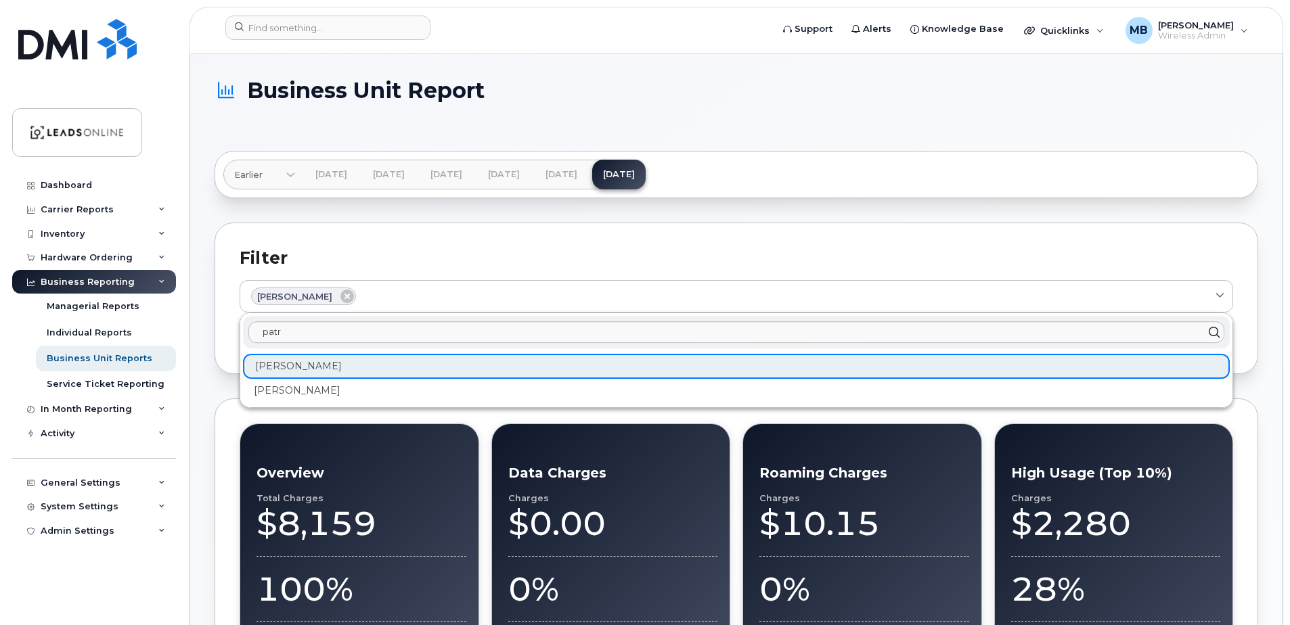
click at [1198, 248] on h2 "Filter" at bounding box center [736, 258] width 993 height 20
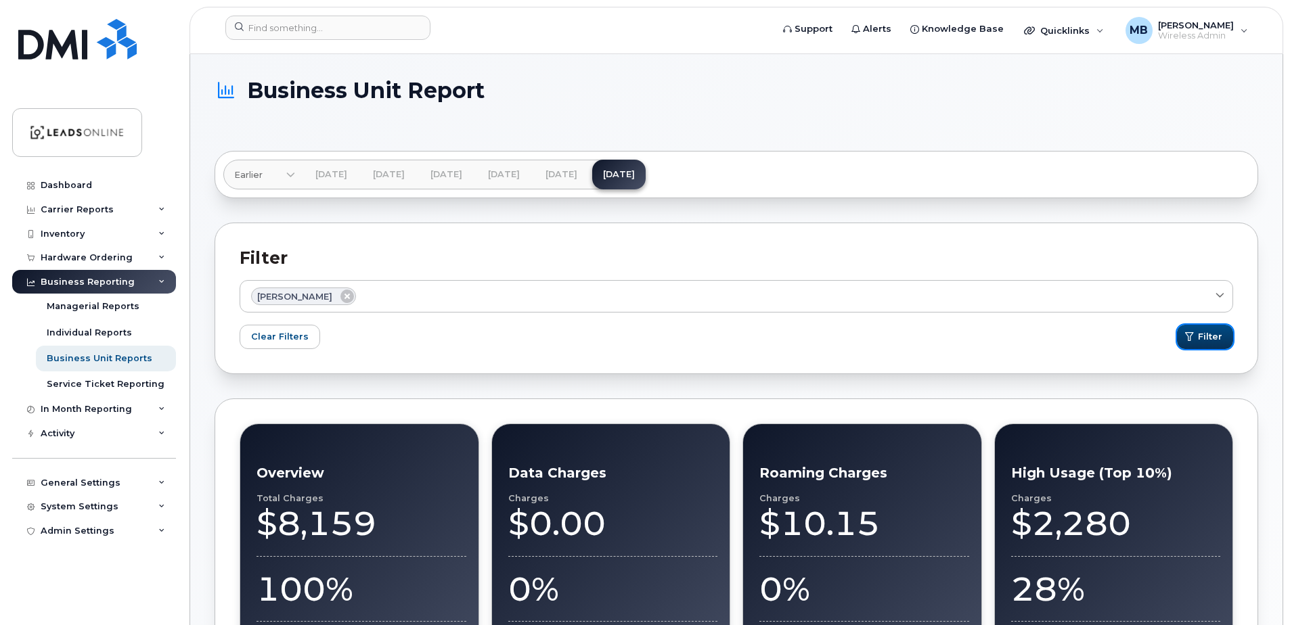
click at [1196, 338] on button "Filter" at bounding box center [1205, 337] width 56 height 24
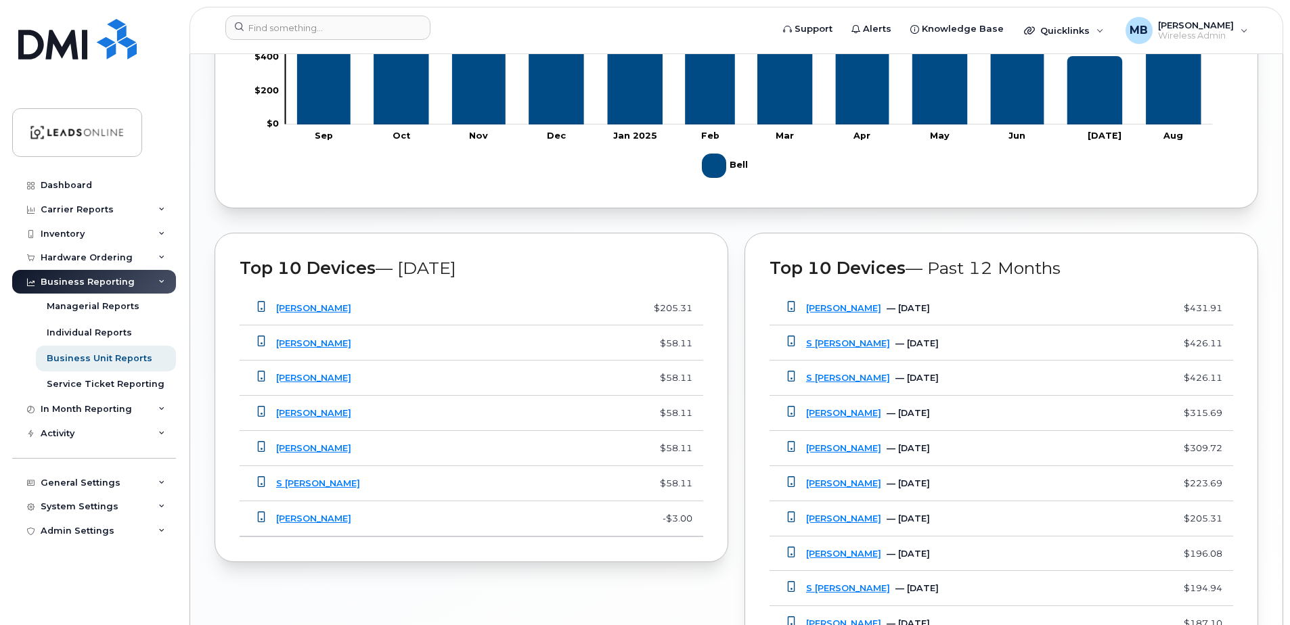
scroll to position [937, 0]
